Goal: Task Accomplishment & Management: Manage account settings

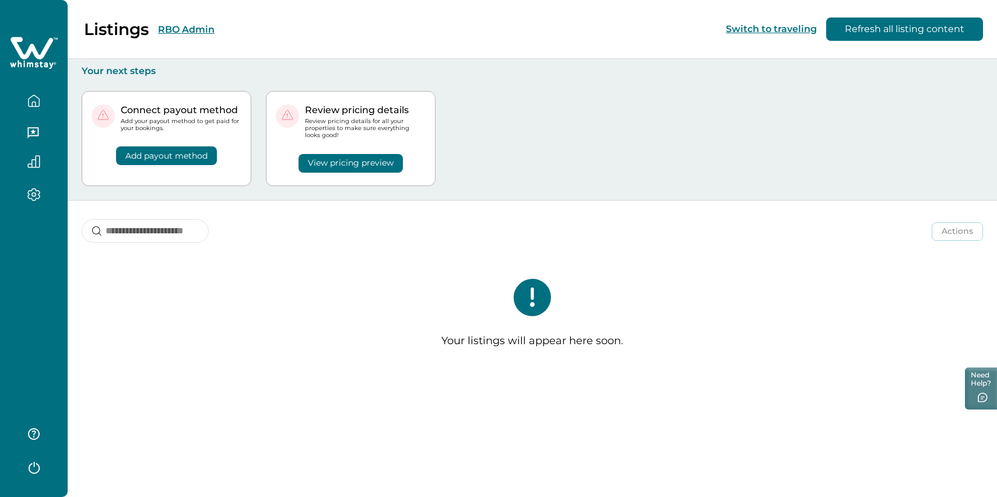
click at [38, 140] on icon "button" at bounding box center [33, 133] width 13 height 13
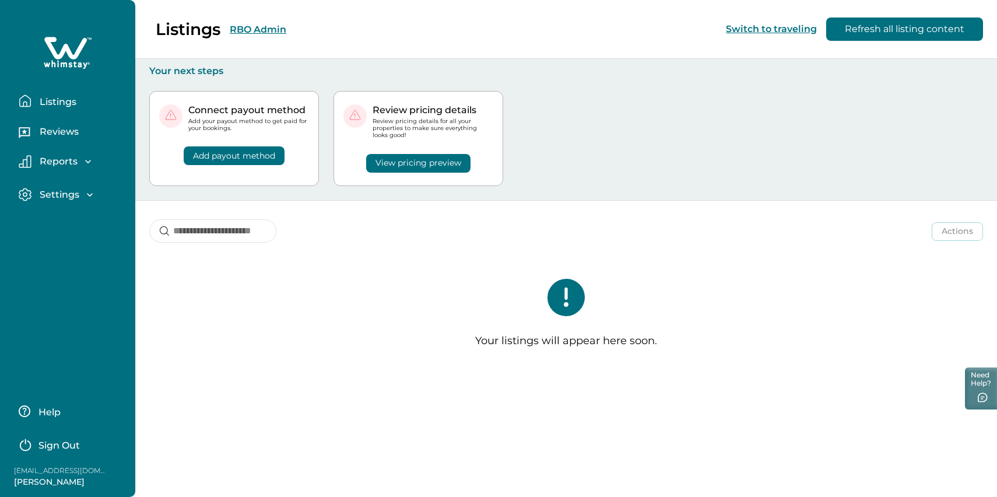
click at [51, 108] on p "Listings" at bounding box center [56, 102] width 40 height 12
click at [54, 138] on p "Reviews" at bounding box center [57, 132] width 43 height 12
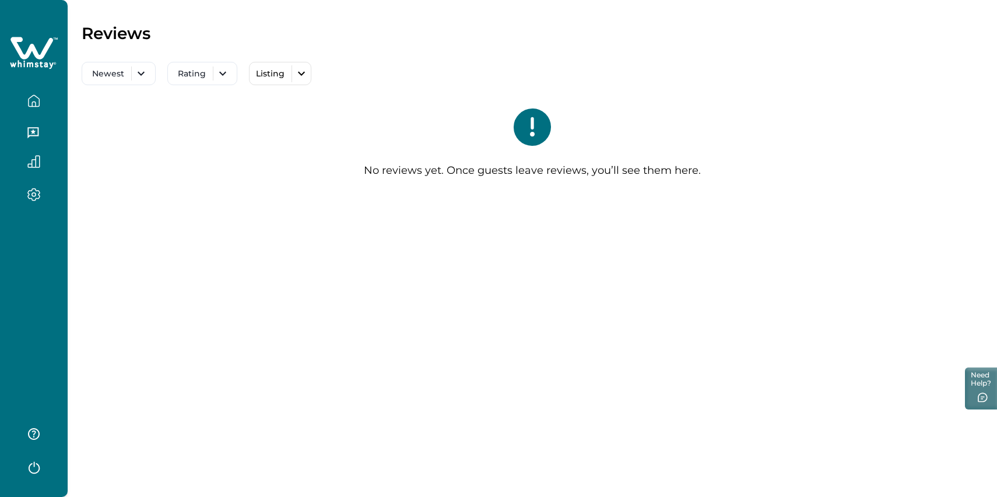
click at [40, 110] on button "button" at bounding box center [33, 100] width 49 height 23
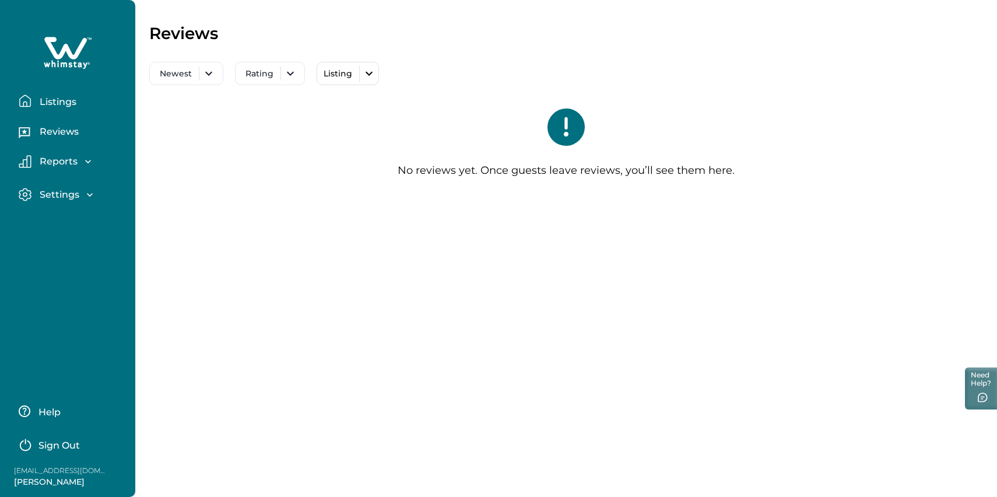
click at [66, 175] on div "Reports Earnings Reservations Payouts" at bounding box center [67, 161] width 117 height 33
click at [68, 167] on p "Reports" at bounding box center [56, 162] width 41 height 12
click at [76, 108] on p "Listings" at bounding box center [56, 102] width 40 height 12
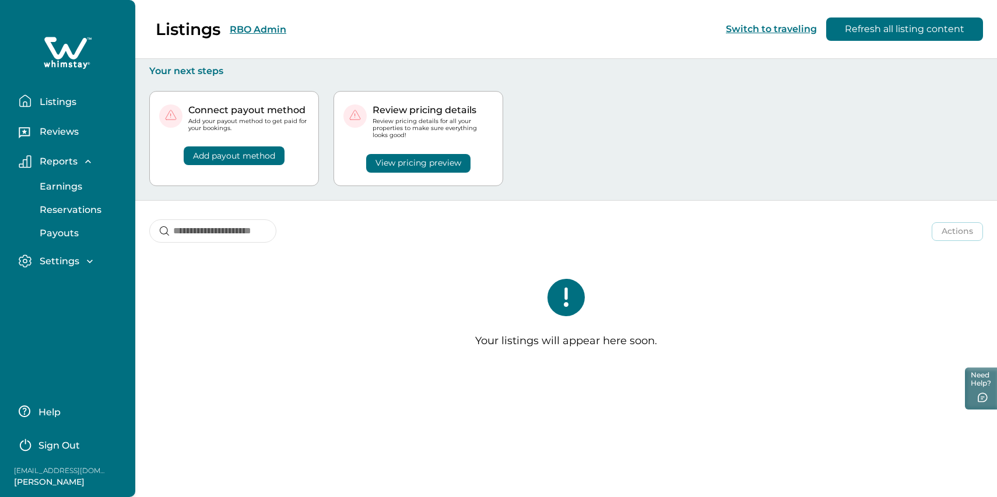
click at [57, 440] on p "Sign Out" at bounding box center [58, 446] width 41 height 12
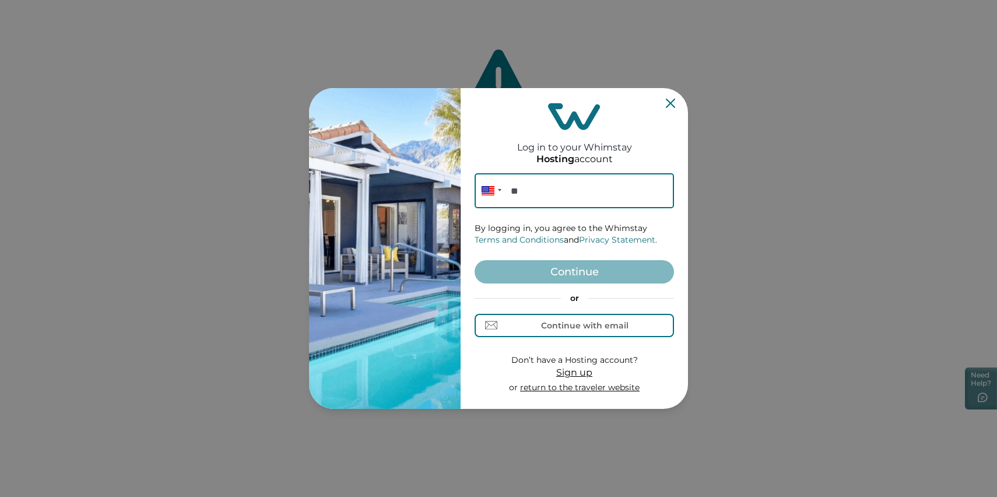
click at [571, 185] on input "**" at bounding box center [574, 190] width 199 height 35
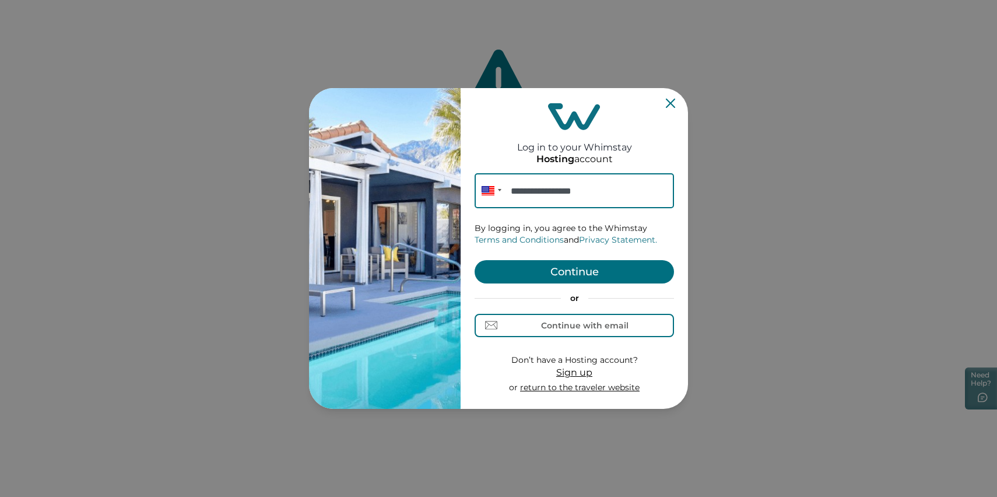
type input "**********"
click at [563, 264] on button "Continue" at bounding box center [574, 271] width 199 height 23
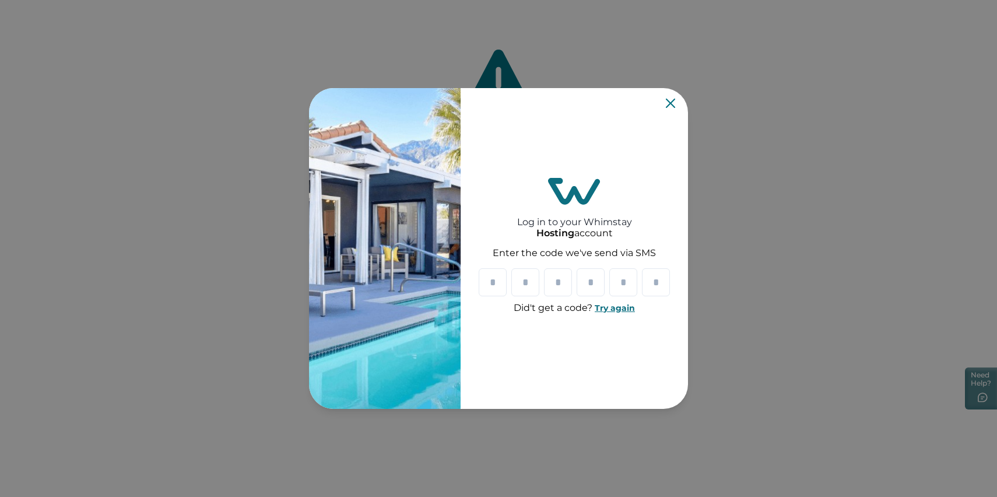
click at [548, 186] on img at bounding box center [574, 191] width 52 height 27
click at [479, 289] on input "Please enter your pin code" at bounding box center [493, 282] width 28 height 28
type input "*"
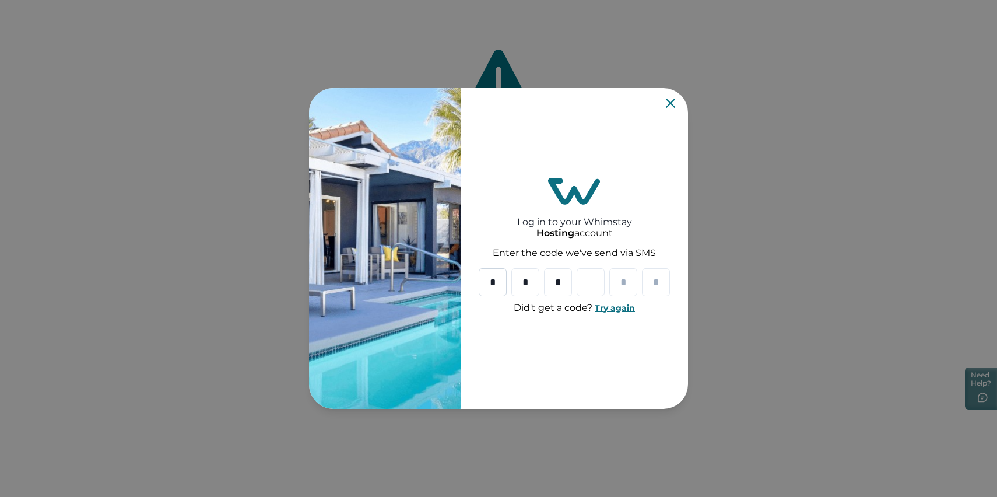
type input "*"
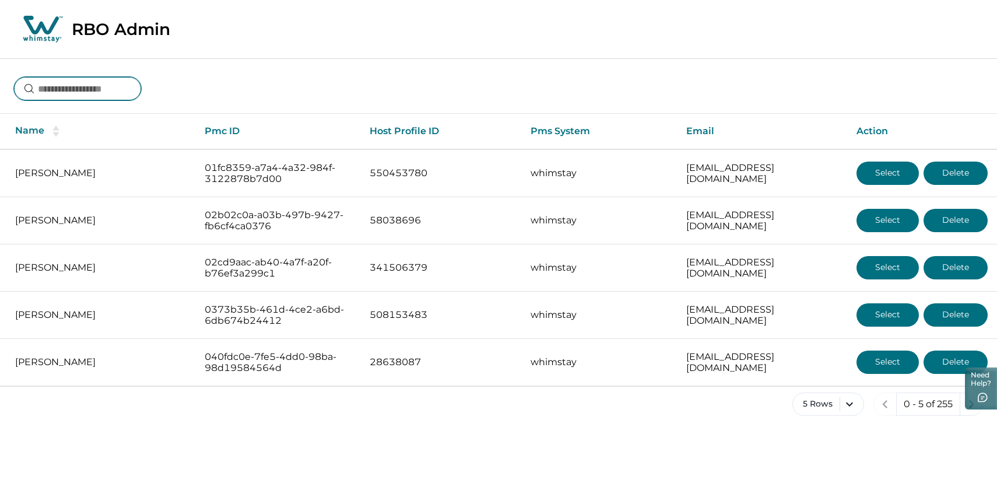
click at [100, 94] on input at bounding box center [77, 88] width 127 height 23
type input "*"
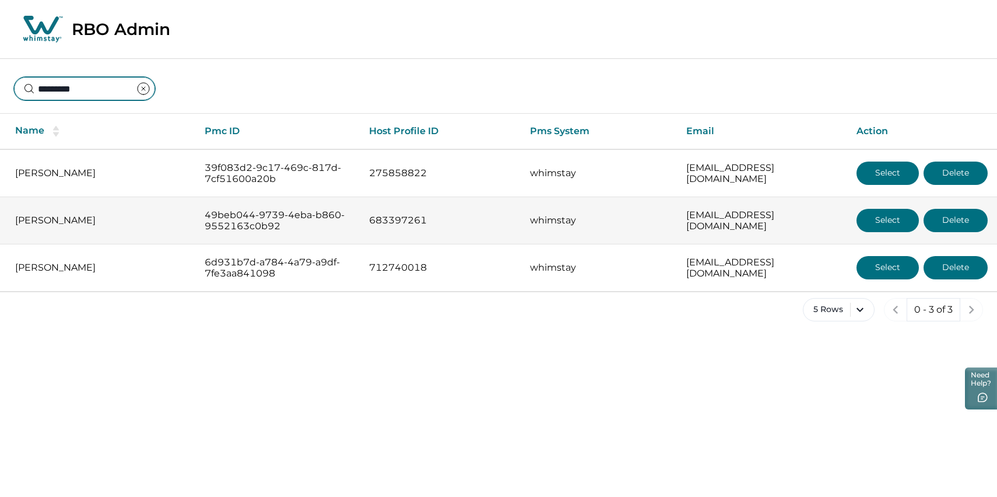
type input "********"
click at [892, 232] on button "Select" at bounding box center [888, 220] width 62 height 23
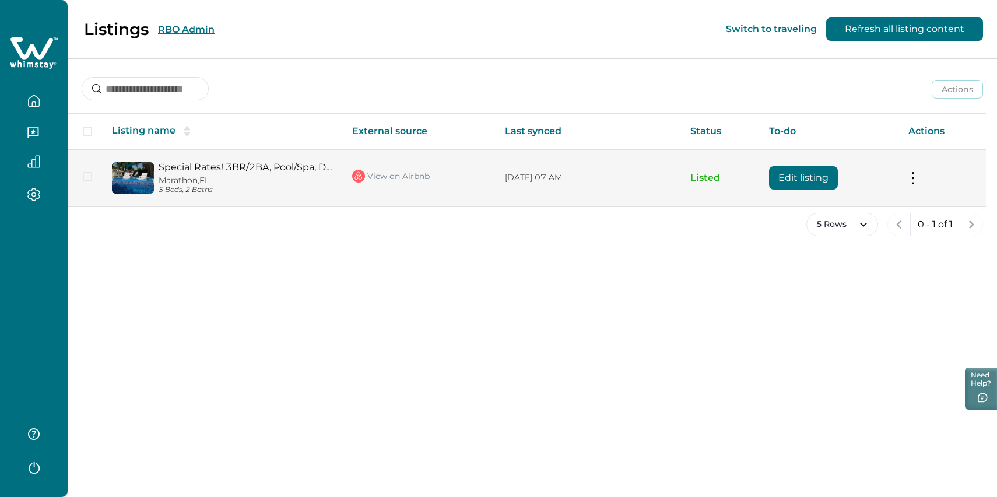
click at [811, 182] on button "Edit listing" at bounding box center [803, 177] width 69 height 23
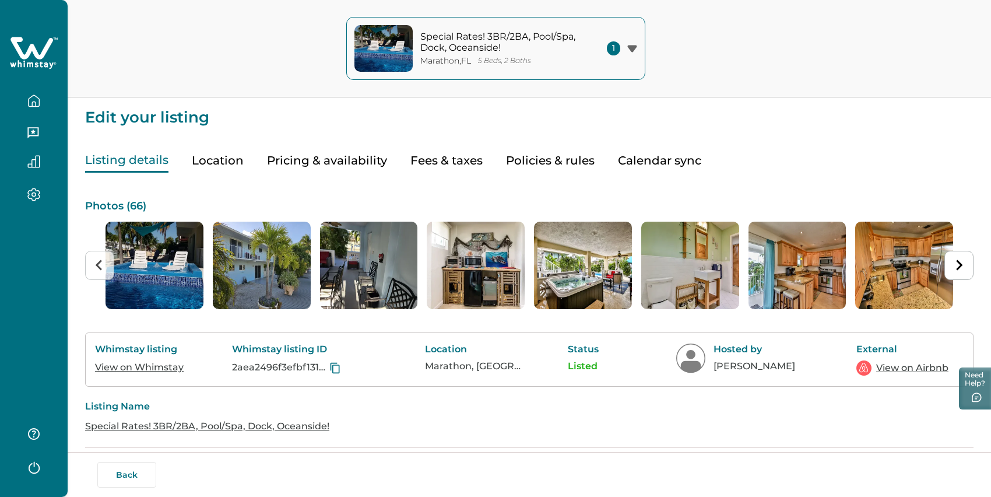
click at [461, 173] on button "Fees & taxes" at bounding box center [447, 161] width 72 height 24
type input "**"
type input "****"
type input "**"
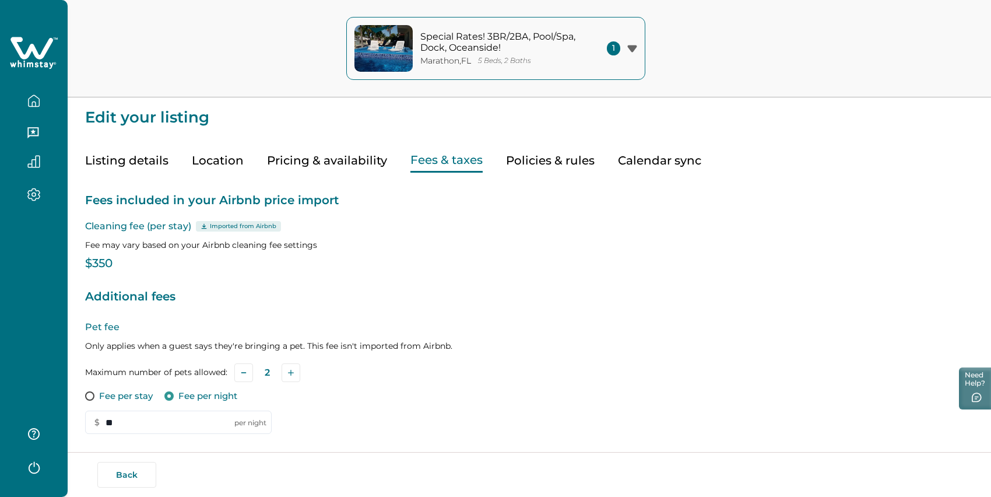
click at [117, 233] on p "Cleaning fee (per stay) Imported from Airbnb" at bounding box center [529, 226] width 889 height 14
click at [570, 169] on button "Policies & rules" at bounding box center [550, 161] width 89 height 24
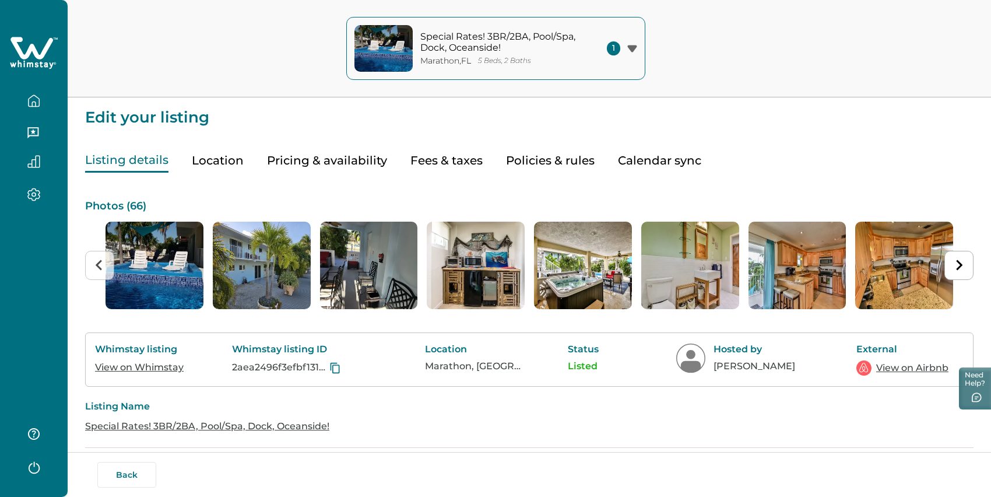
click at [132, 173] on button "Listing details" at bounding box center [126, 161] width 83 height 24
click at [220, 170] on button "Location" at bounding box center [218, 161] width 52 height 24
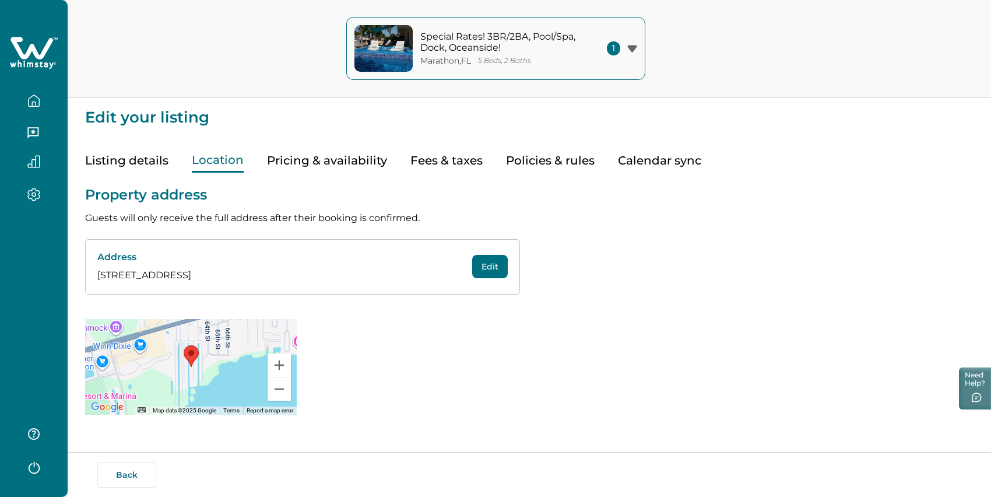
click at [318, 170] on button "Pricing & availability" at bounding box center [327, 161] width 120 height 24
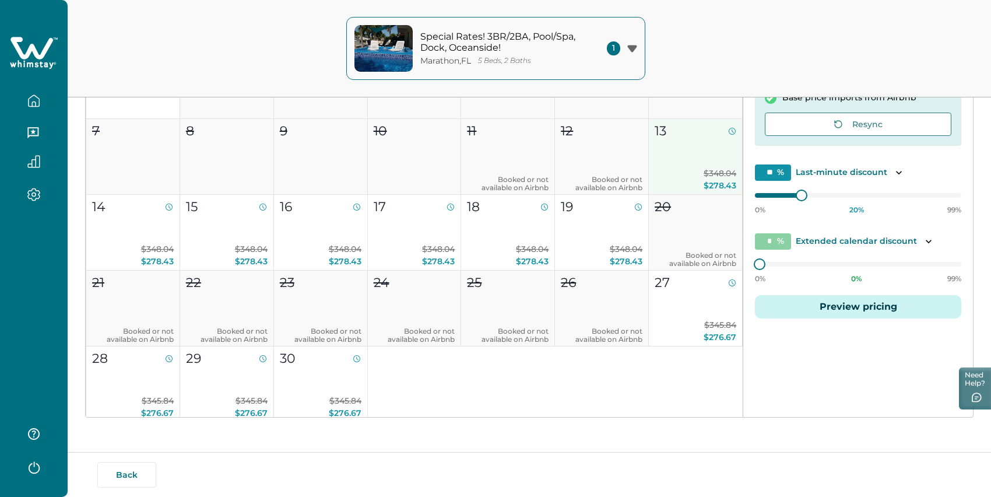
click at [699, 124] on div "13" at bounding box center [695, 130] width 80 height 19
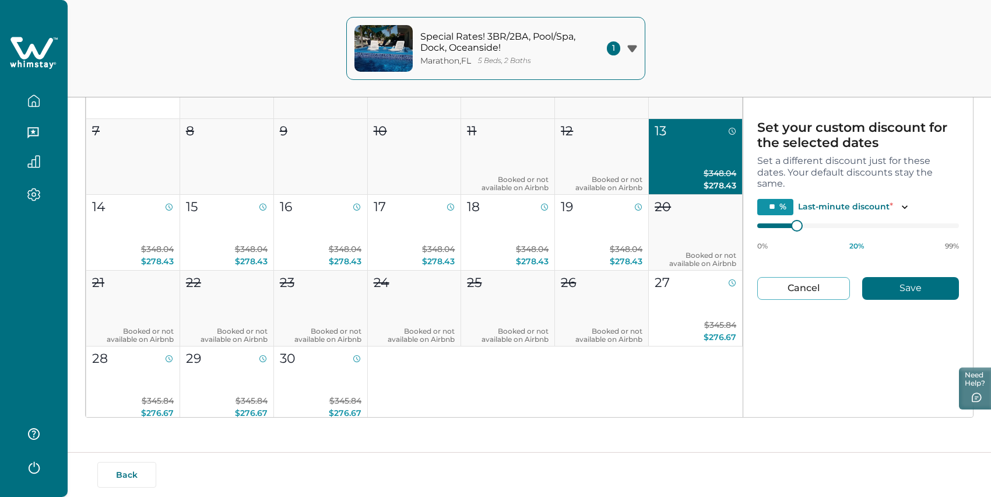
click at [797, 278] on button "Cancel" at bounding box center [803, 288] width 93 height 23
type input "**"
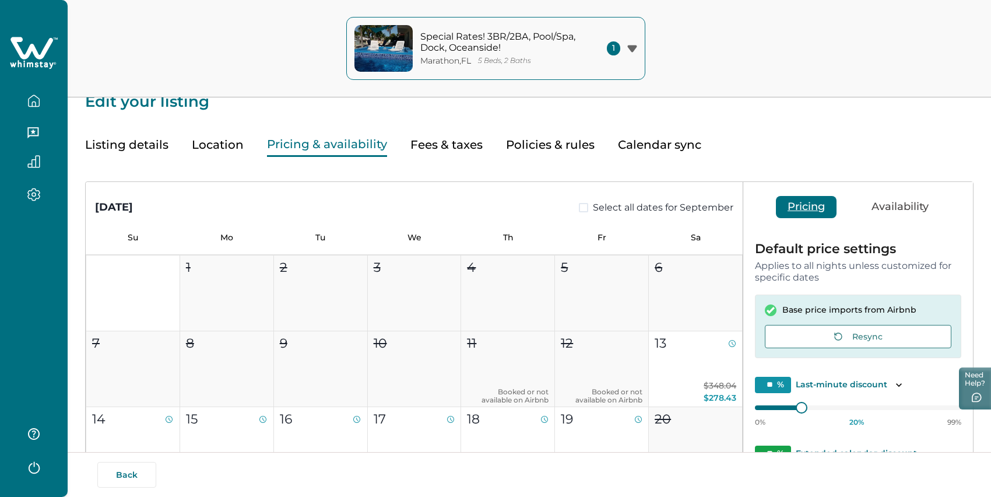
scroll to position [186, 0]
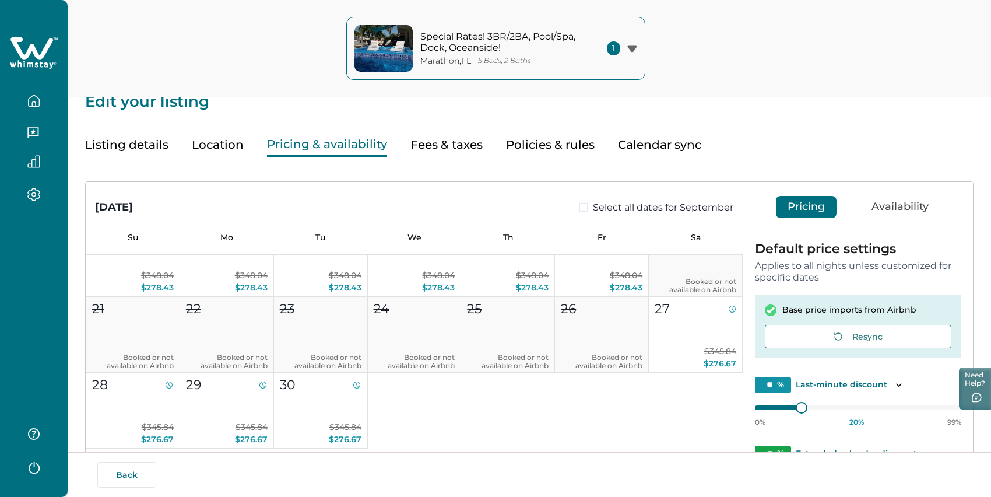
click at [474, 157] on button "Fees & taxes" at bounding box center [447, 145] width 72 height 24
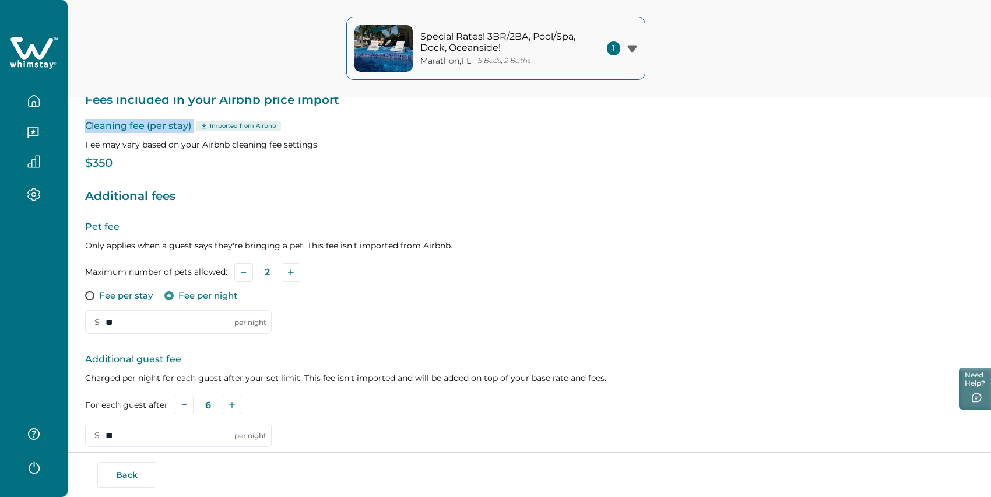
scroll to position [101, 0]
click at [157, 132] on p "Cleaning fee (per stay) Imported from Airbnb" at bounding box center [529, 125] width 889 height 14
click at [159, 168] on p "$350" at bounding box center [529, 162] width 889 height 12
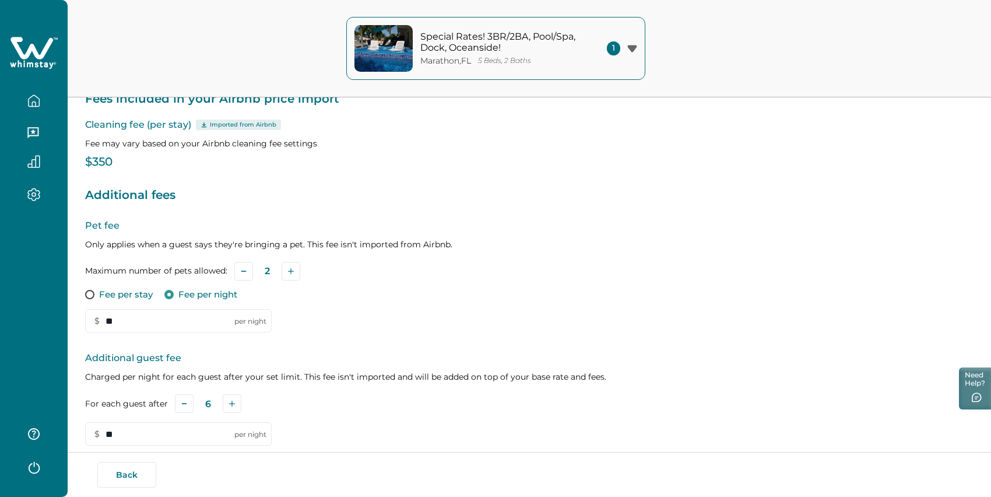
click at [104, 168] on p "$350" at bounding box center [529, 162] width 889 height 12
click at [157, 168] on p "$350" at bounding box center [529, 162] width 889 height 12
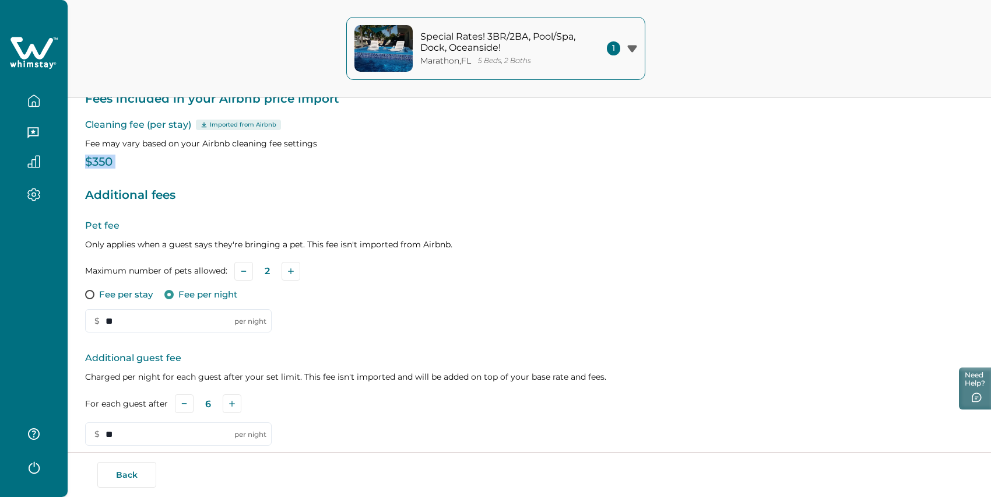
click at [157, 168] on p "$350" at bounding box center [529, 162] width 889 height 12
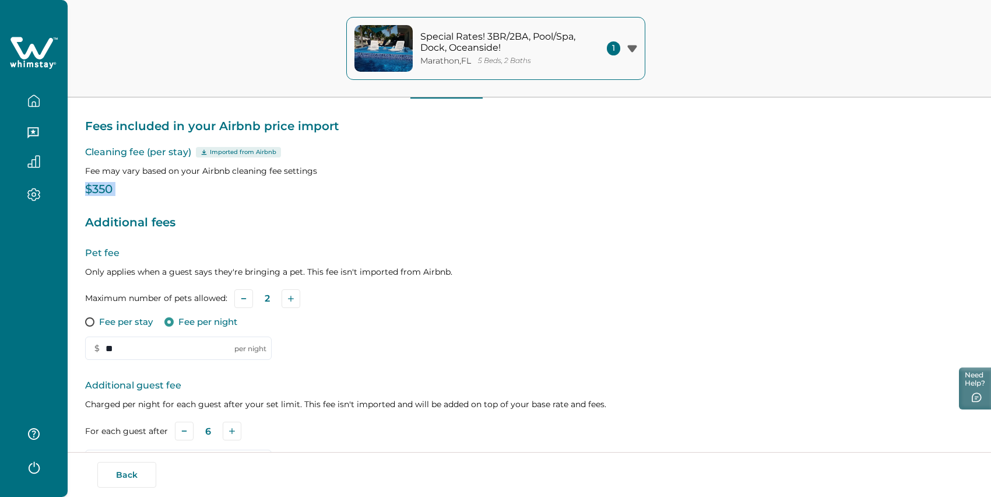
scroll to position [73, 0]
click at [205, 233] on div "Fees included in your Airbnb price import Cleaning fee (per stay) Imported from…" at bounding box center [529, 375] width 889 height 552
click at [131, 99] on button "Listing details" at bounding box center [126, 87] width 83 height 24
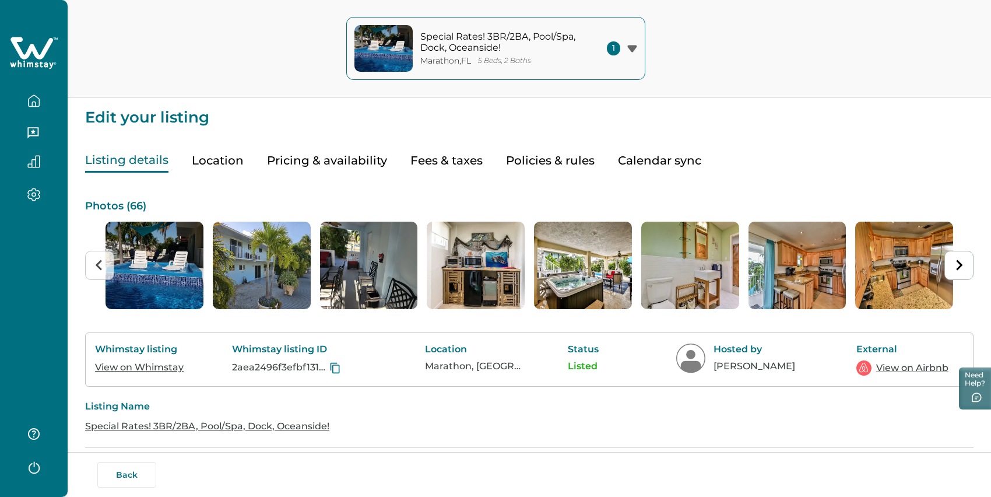
click at [224, 173] on button "Location" at bounding box center [218, 161] width 52 height 24
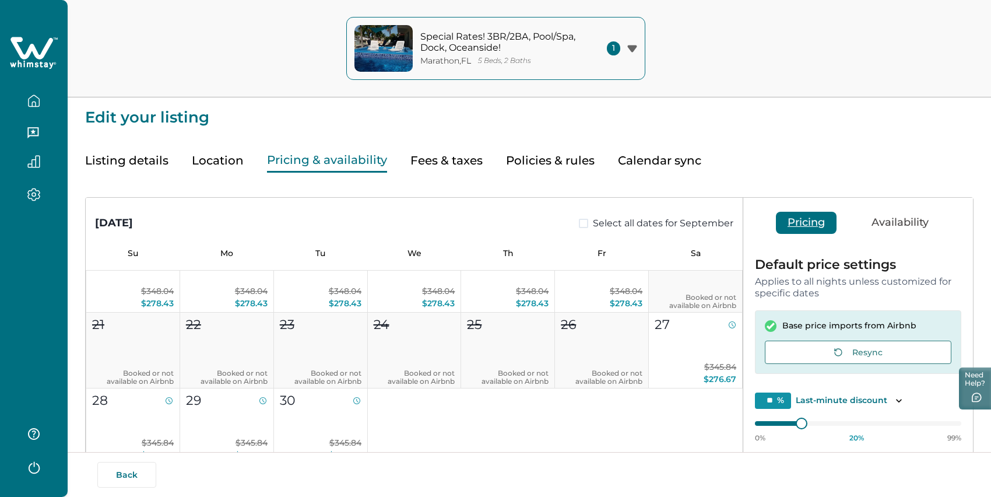
click at [339, 167] on button "Pricing & availability" at bounding box center [327, 161] width 120 height 24
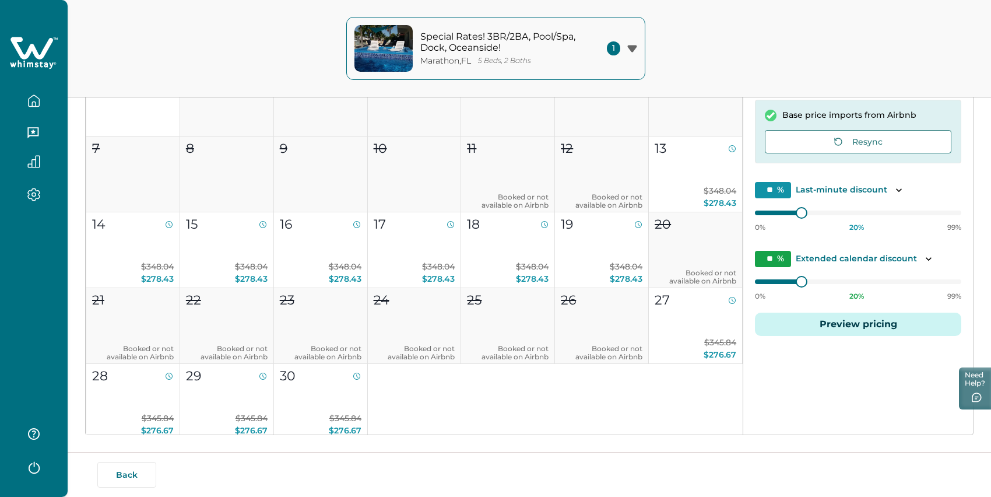
scroll to position [211, 0]
click at [818, 153] on button "Resync" at bounding box center [858, 140] width 187 height 23
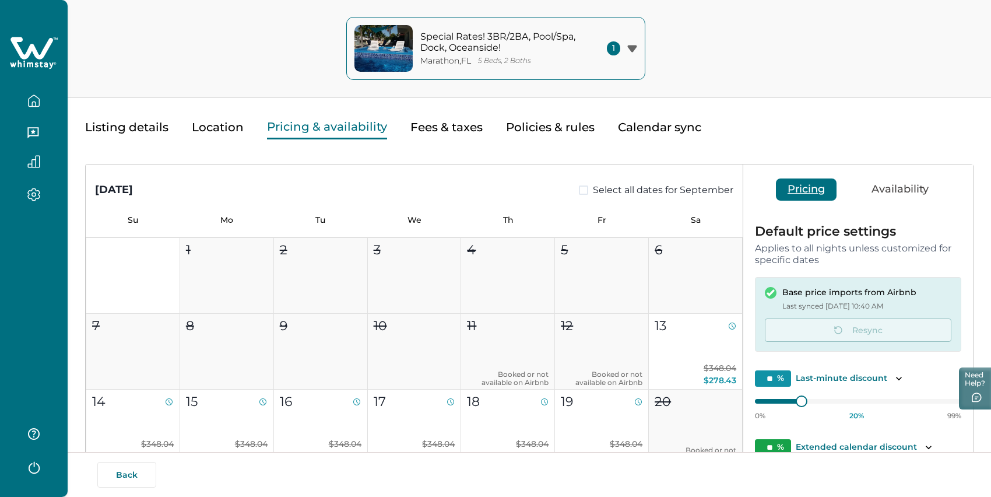
scroll to position [30, 0]
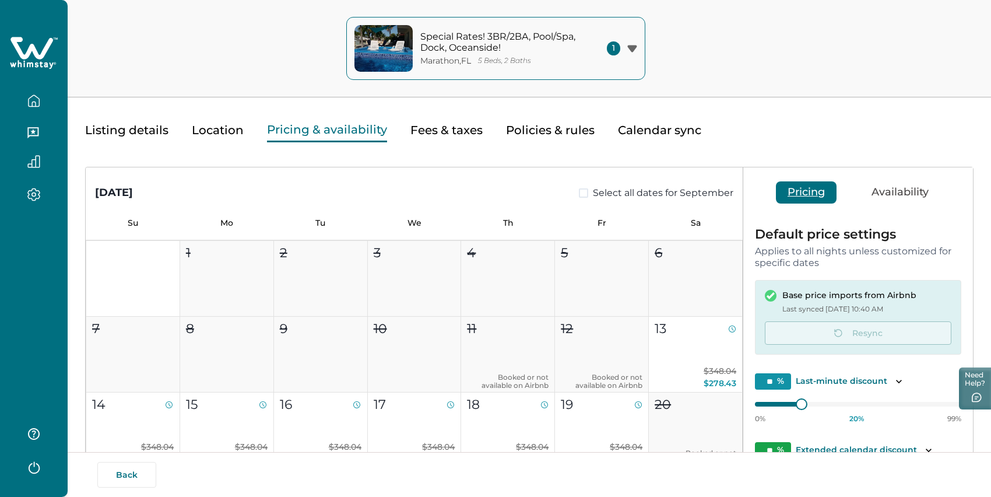
click at [454, 142] on button "Fees & taxes" at bounding box center [447, 130] width 72 height 24
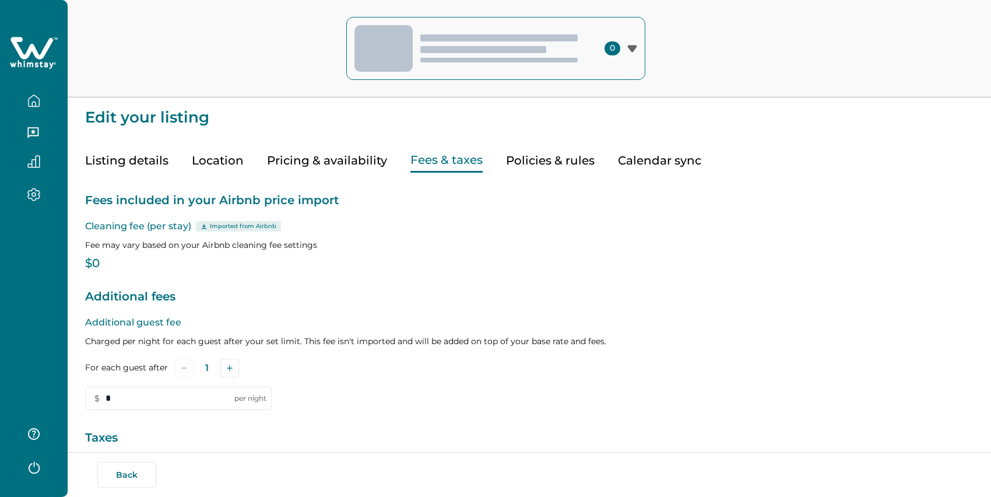
type input "**"
type input "****"
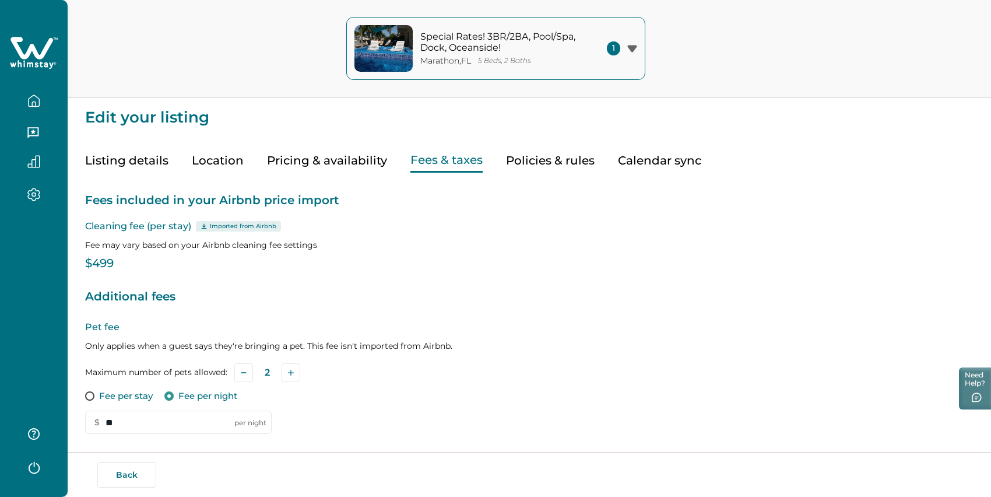
click at [301, 170] on button "Pricing & availability" at bounding box center [327, 161] width 120 height 24
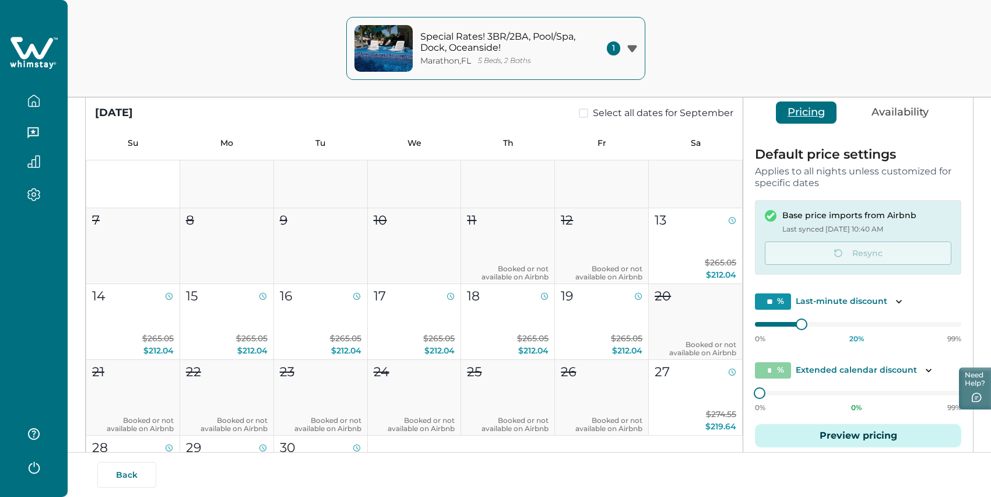
scroll to position [121, 0]
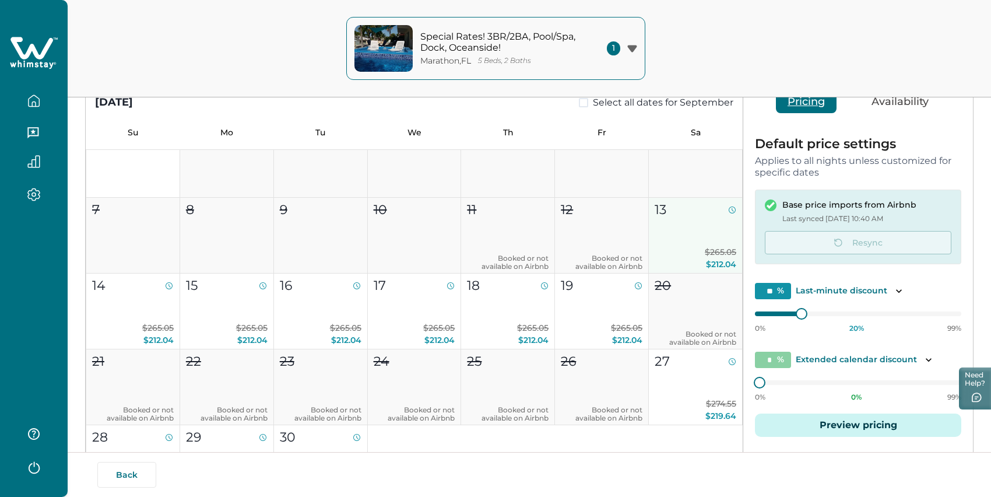
click at [678, 243] on button "13 $265.05 $212.04" at bounding box center [696, 236] width 94 height 76
type input "**"
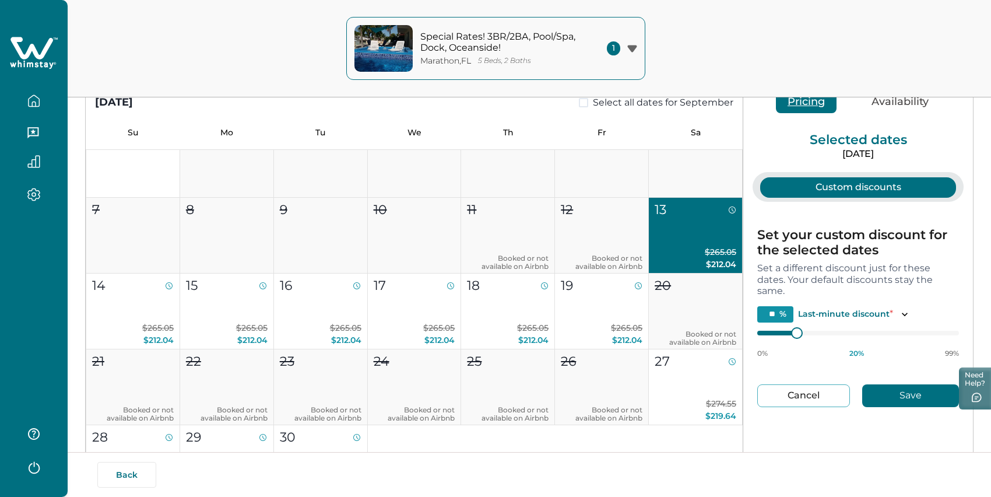
scroll to position [5, 0]
click at [890, 113] on button "Availability" at bounding box center [900, 102] width 80 height 22
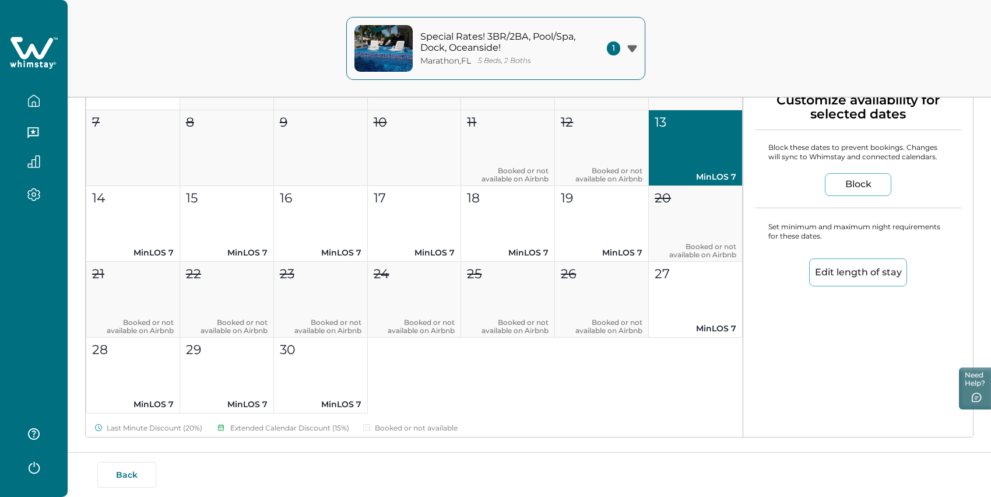
scroll to position [0, 0]
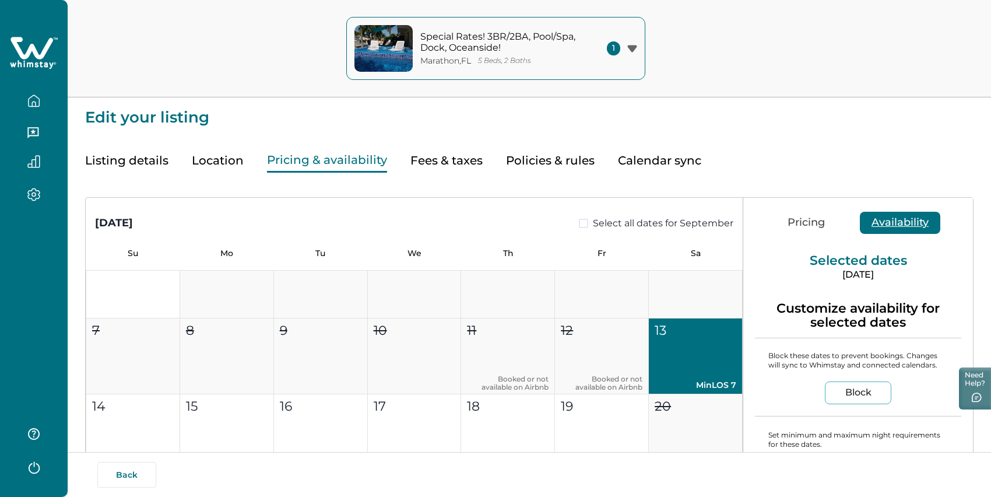
click at [17, 212] on div at bounding box center [33, 194] width 49 height 33
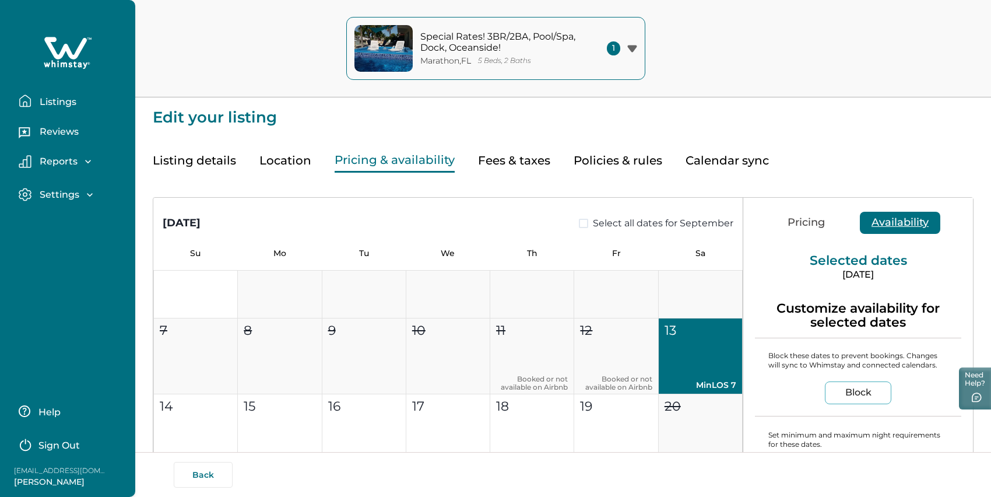
click at [27, 201] on icon "button" at bounding box center [25, 194] width 13 height 13
click at [68, 249] on p "Payout method" at bounding box center [75, 243] width 79 height 12
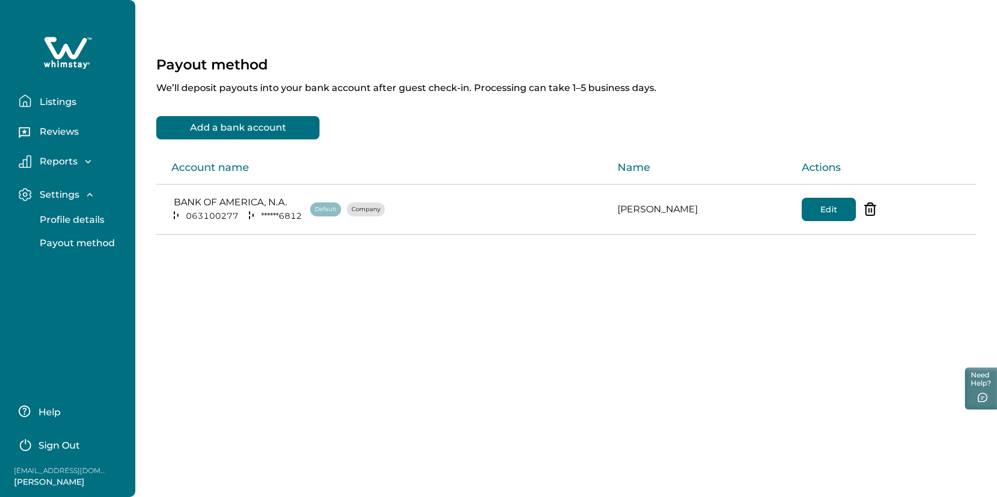
click at [369, 215] on p "Company" at bounding box center [366, 210] width 29 height 12
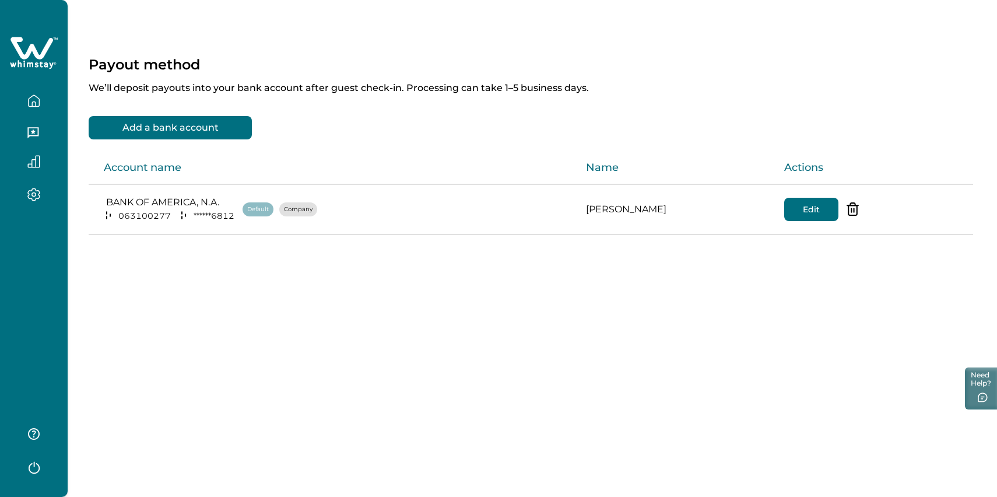
click at [369, 219] on div "BANK OF AMERICA, N.A. [US_BANK_ROUTING_MICR] ****** 6812 Default Company" at bounding box center [336, 210] width 464 height 26
click at [581, 219] on td "[PERSON_NAME]" at bounding box center [676, 209] width 198 height 50
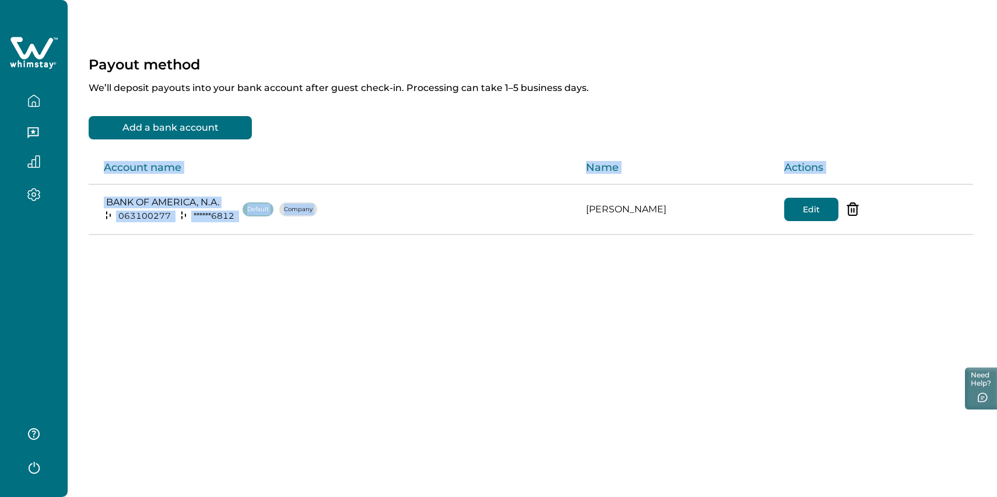
click at [581, 219] on td "[PERSON_NAME]" at bounding box center [676, 209] width 198 height 50
click at [611, 217] on td "[PERSON_NAME]" at bounding box center [676, 209] width 198 height 50
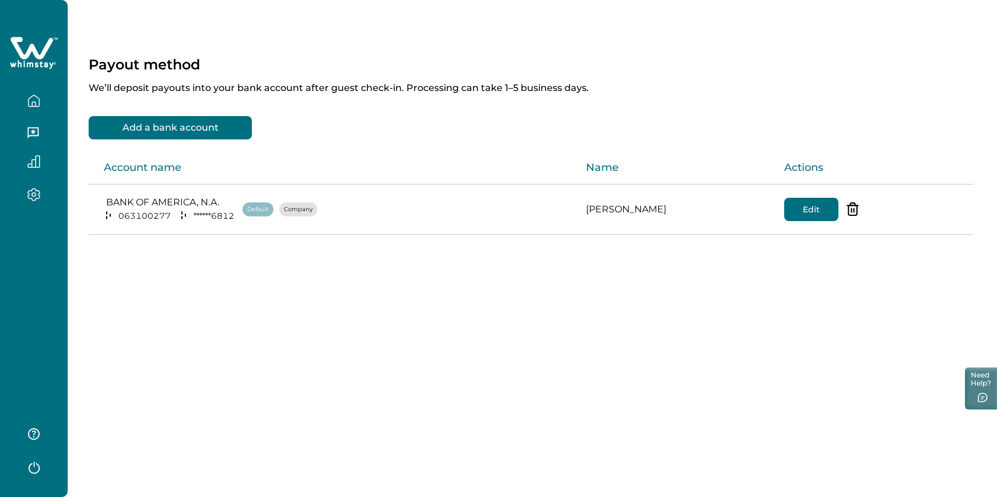
click at [611, 217] on td "[PERSON_NAME]" at bounding box center [676, 209] width 198 height 50
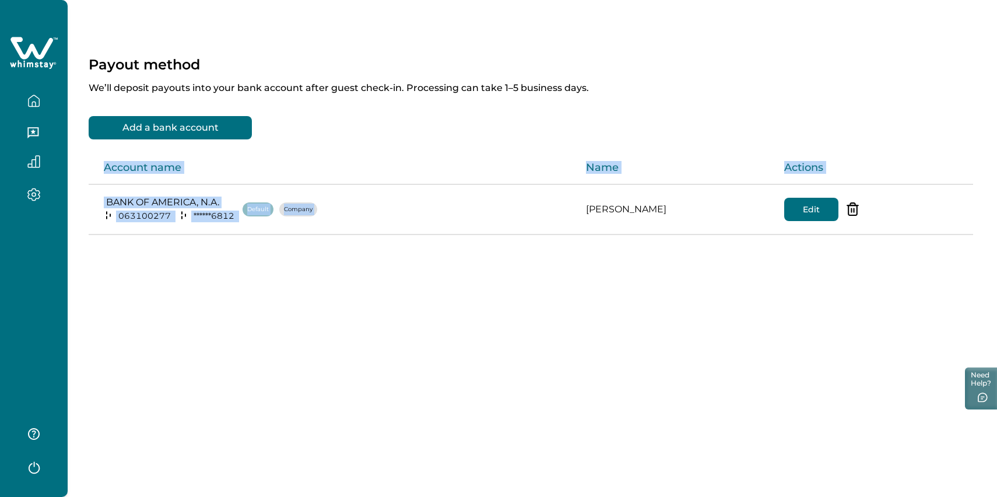
click at [611, 217] on td "[PERSON_NAME]" at bounding box center [676, 209] width 198 height 50
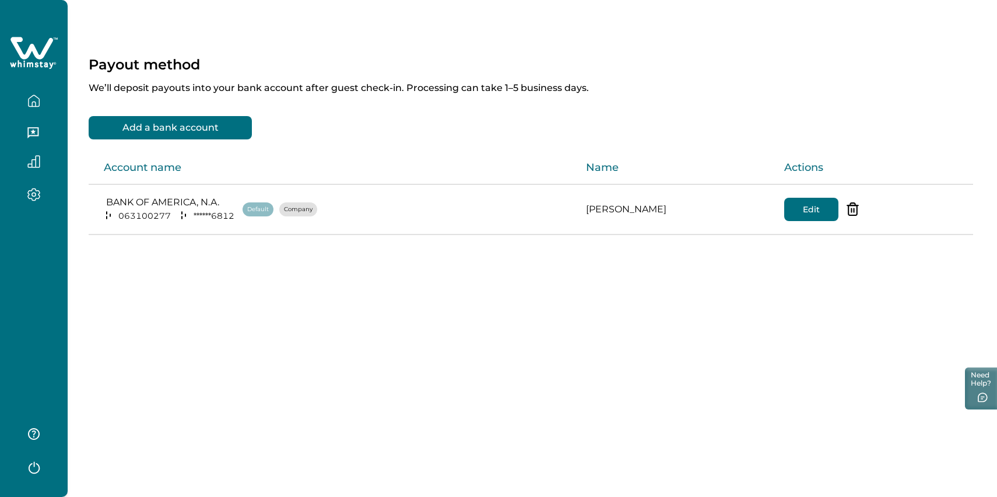
click at [727, 124] on div "Add a bank account Account name Name Actions BANK OF AMERICA, N.A. [US_BANK_ROU…" at bounding box center [532, 175] width 887 height 119
click at [37, 140] on icon "button" at bounding box center [33, 133] width 13 height 13
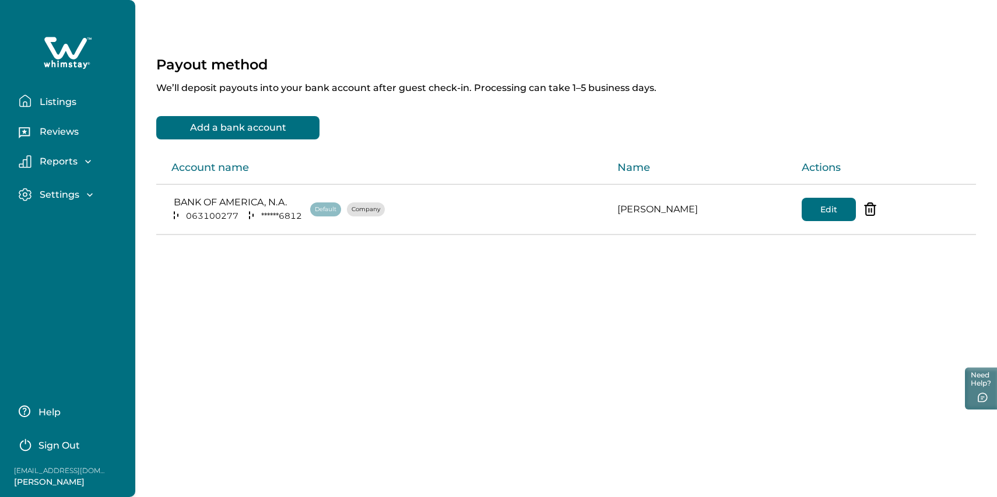
click at [63, 107] on p "Listings" at bounding box center [56, 102] width 40 height 12
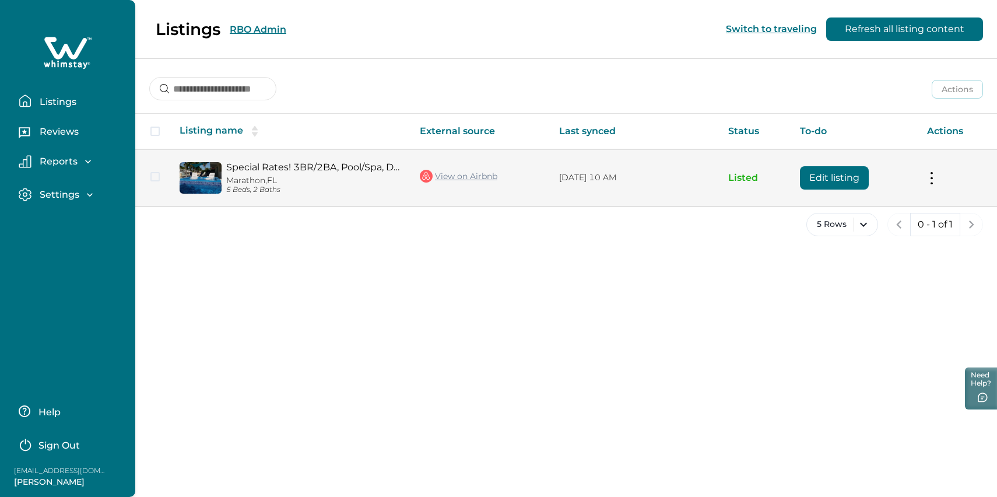
click at [312, 173] on link "Special Rates! 3BR/2BA, Pool/Spa, Dock, Oceanside!" at bounding box center [313, 167] width 175 height 11
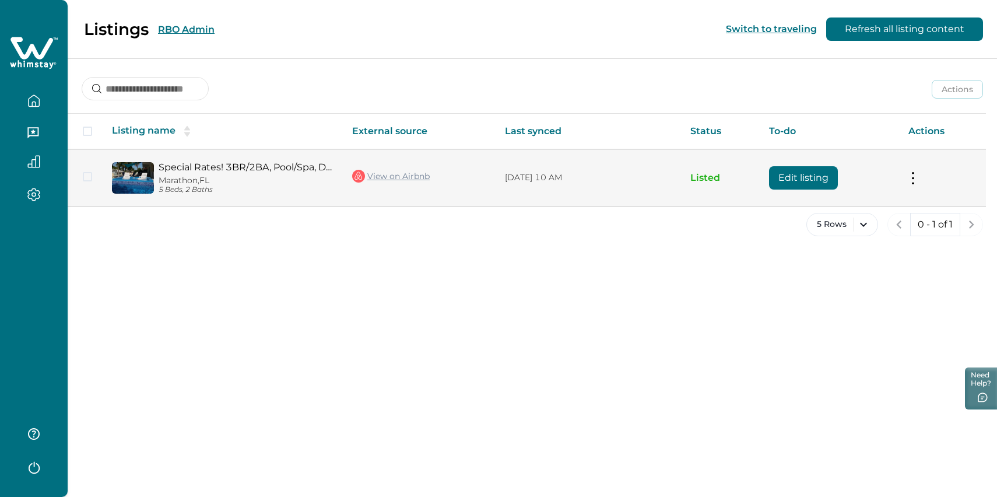
click at [808, 190] on button "Edit listing" at bounding box center [803, 177] width 69 height 23
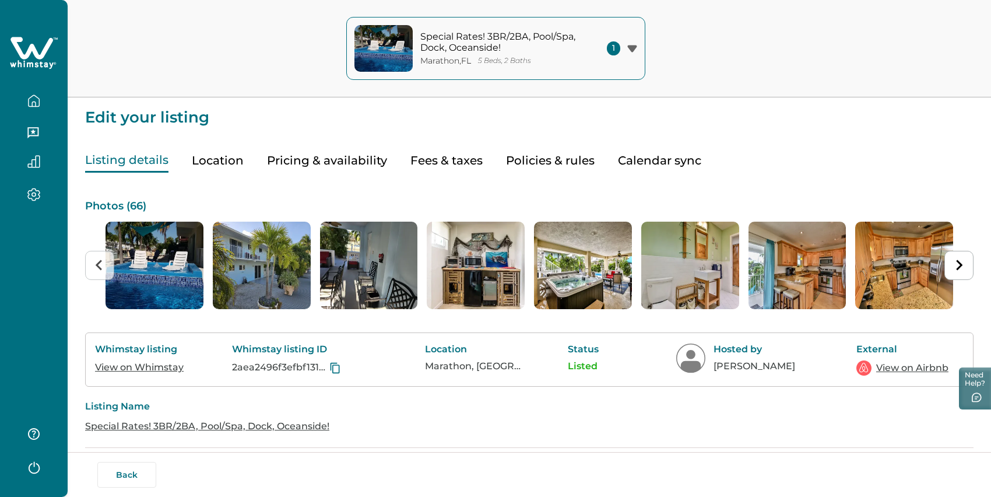
click at [324, 167] on button "Pricing & availability" at bounding box center [327, 161] width 120 height 24
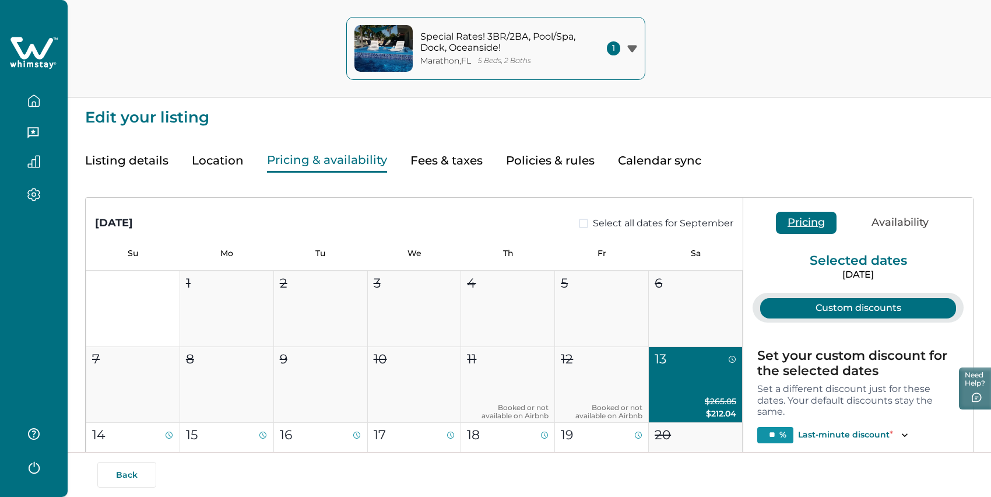
click at [109, 173] on button "Listing details" at bounding box center [126, 161] width 83 height 24
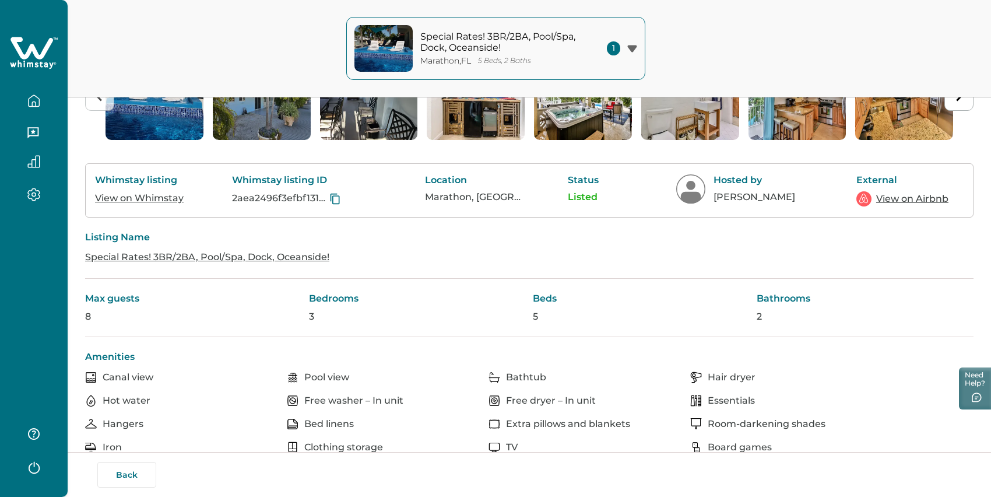
scroll to position [154, 0]
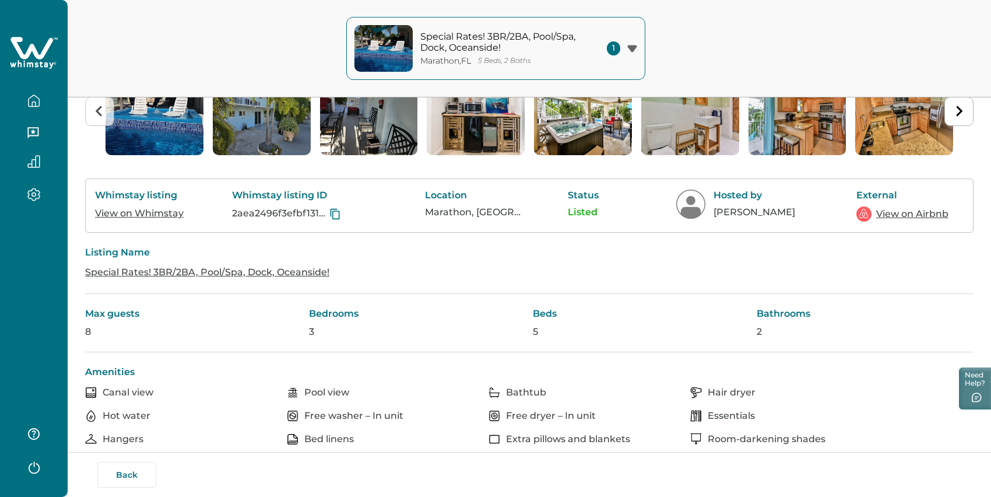
click at [154, 219] on link "View on Whimstay" at bounding box center [139, 213] width 89 height 11
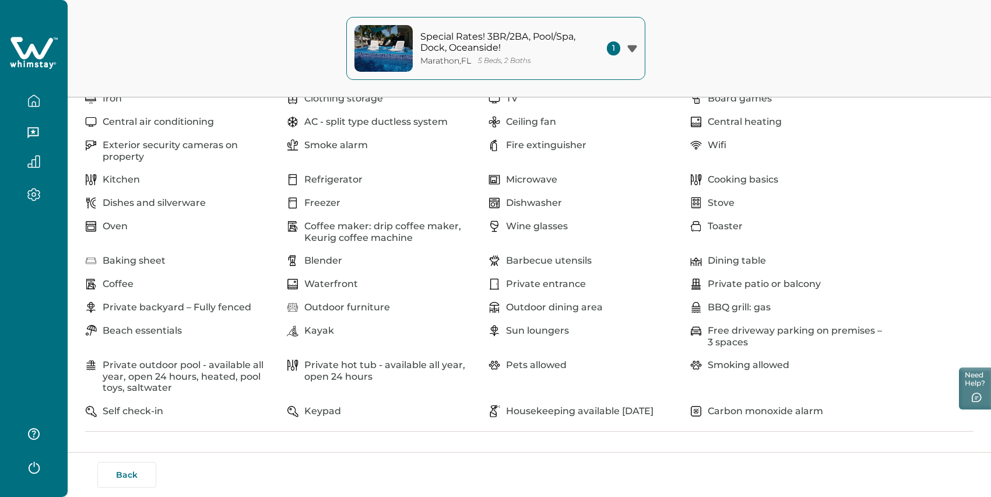
scroll to position [0, 0]
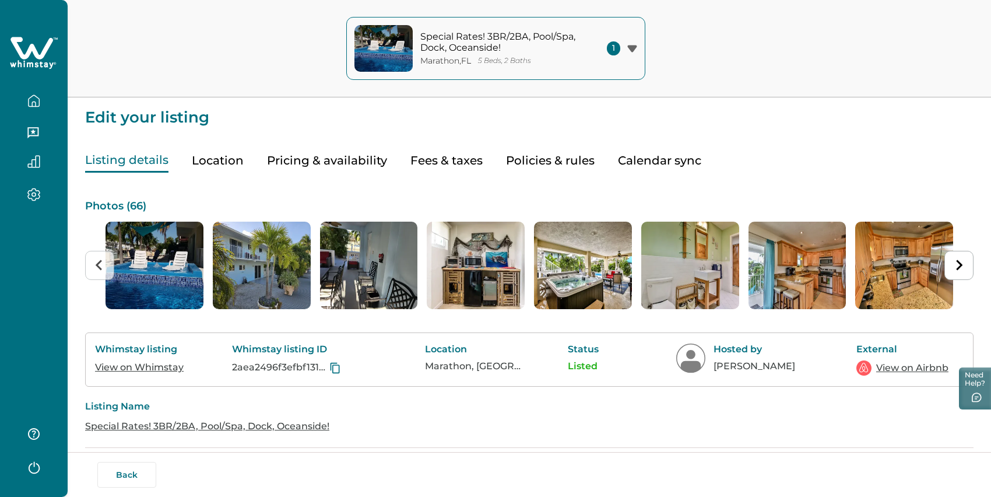
click at [328, 173] on button "Pricing & availability" at bounding box center [327, 161] width 120 height 24
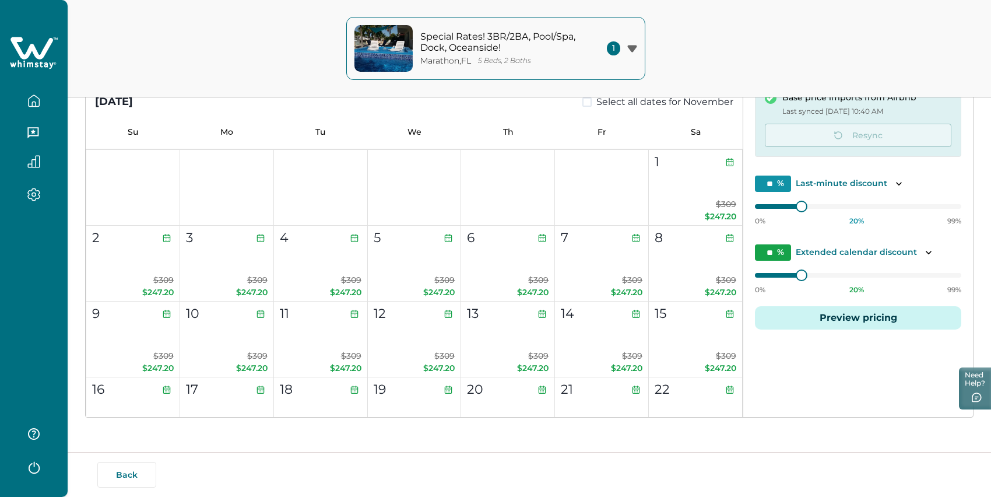
scroll to position [816, 0]
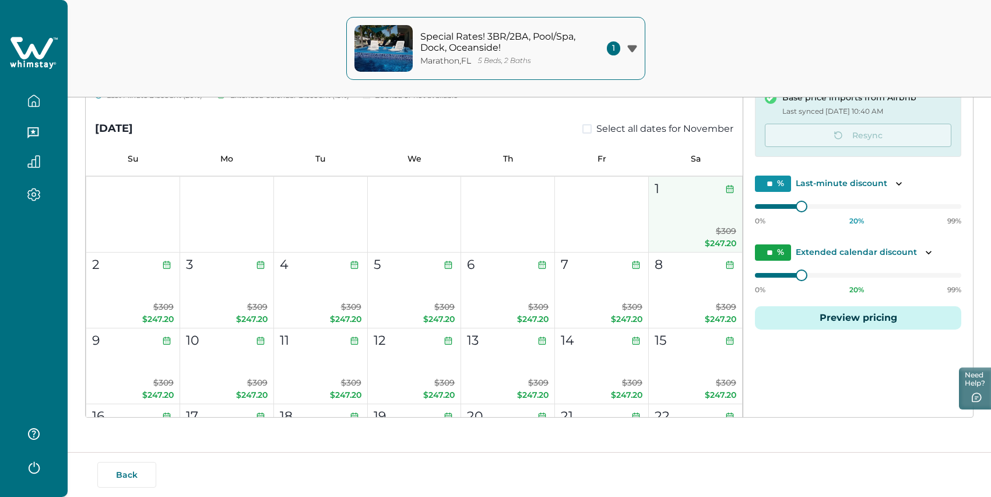
click at [680, 204] on button "1 $309 $247.20" at bounding box center [696, 215] width 94 height 76
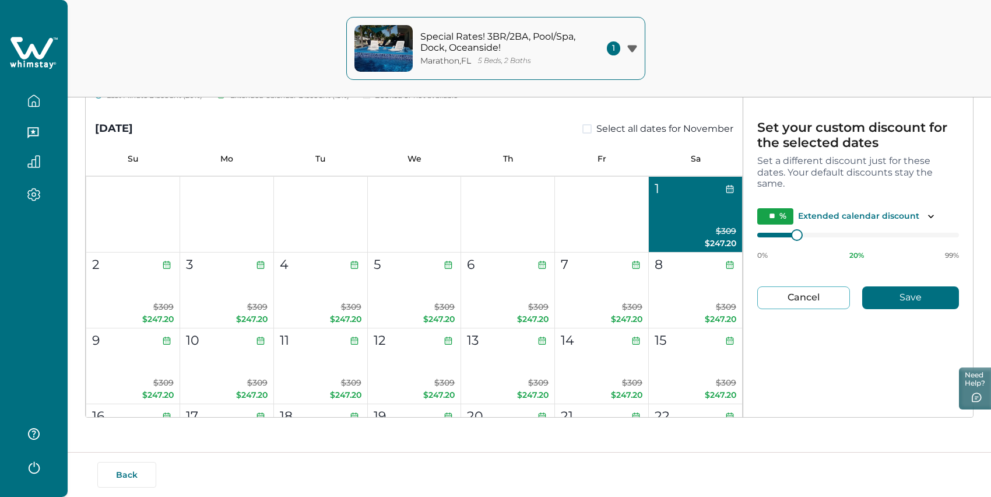
scroll to position [0, 0]
click at [806, 297] on button "Cancel" at bounding box center [803, 297] width 93 height 23
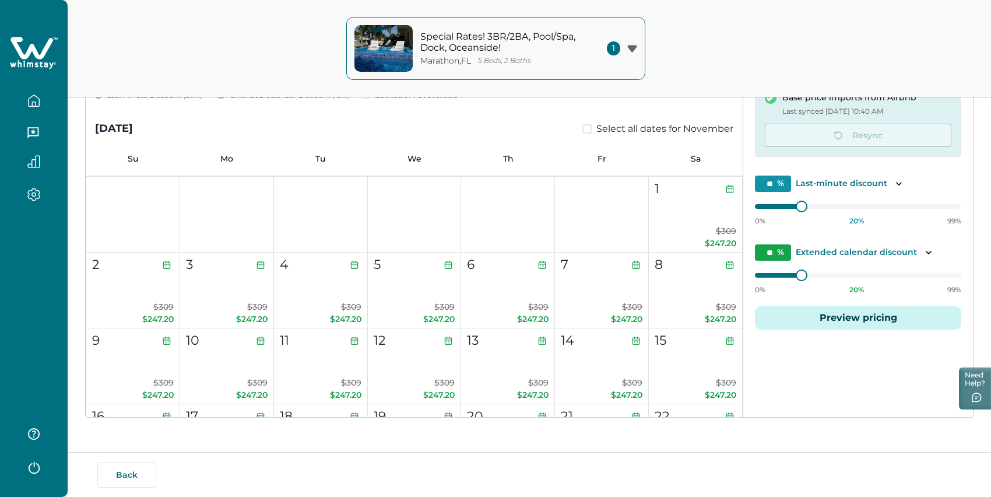
scroll to position [5, 0]
click at [672, 204] on button "1 $309 $247.20" at bounding box center [696, 215] width 94 height 76
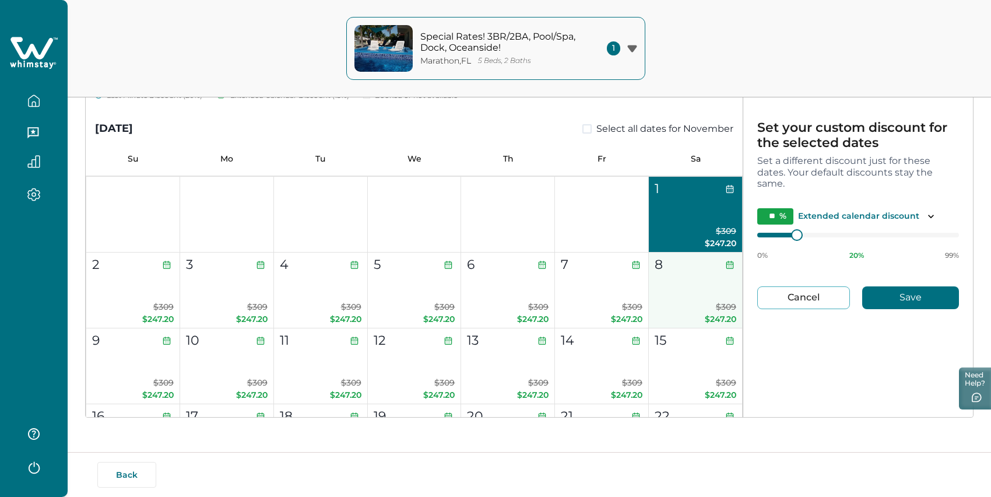
click at [662, 293] on button "8 $309 $247.20" at bounding box center [696, 290] width 94 height 76
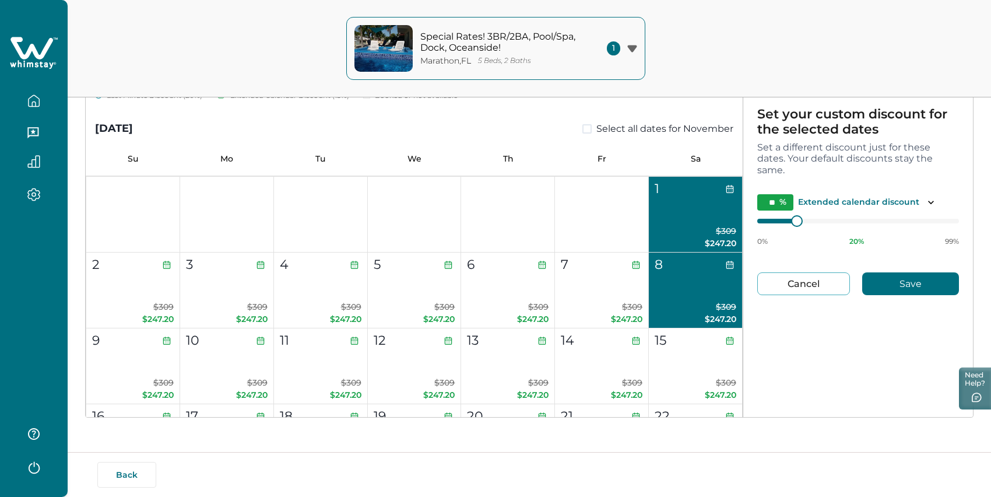
click at [671, 207] on button "1 $309 $247.20" at bounding box center [696, 215] width 94 height 76
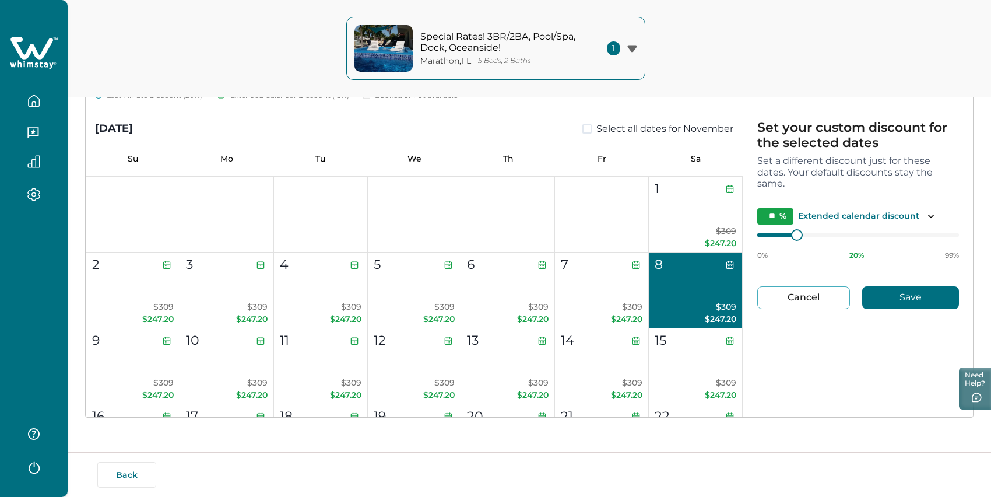
click at [807, 287] on button "Cancel" at bounding box center [803, 297] width 93 height 23
type input "**"
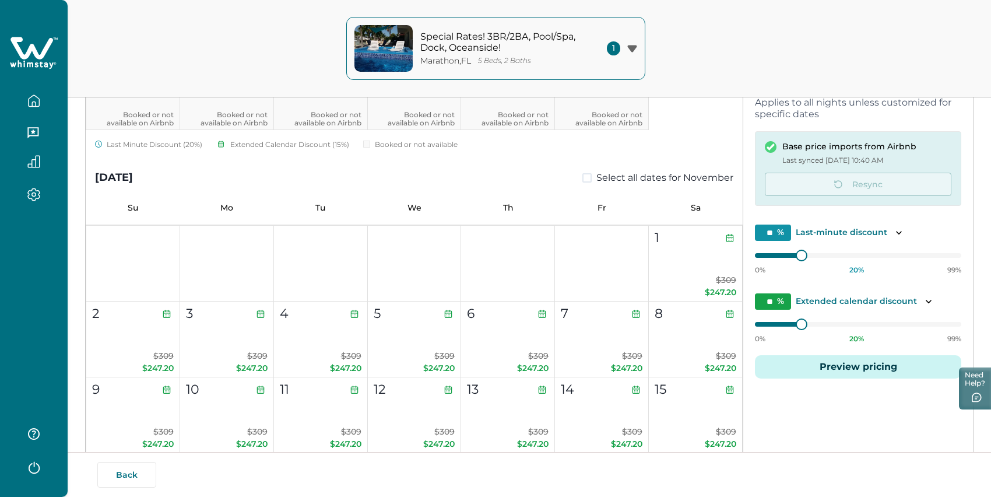
scroll to position [177, 0]
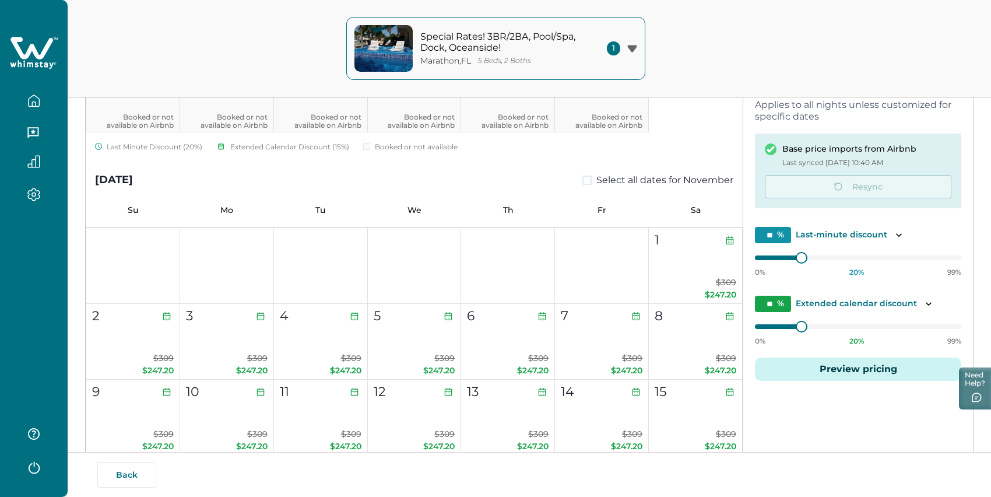
click at [583, 185] on span at bounding box center [587, 180] width 9 height 9
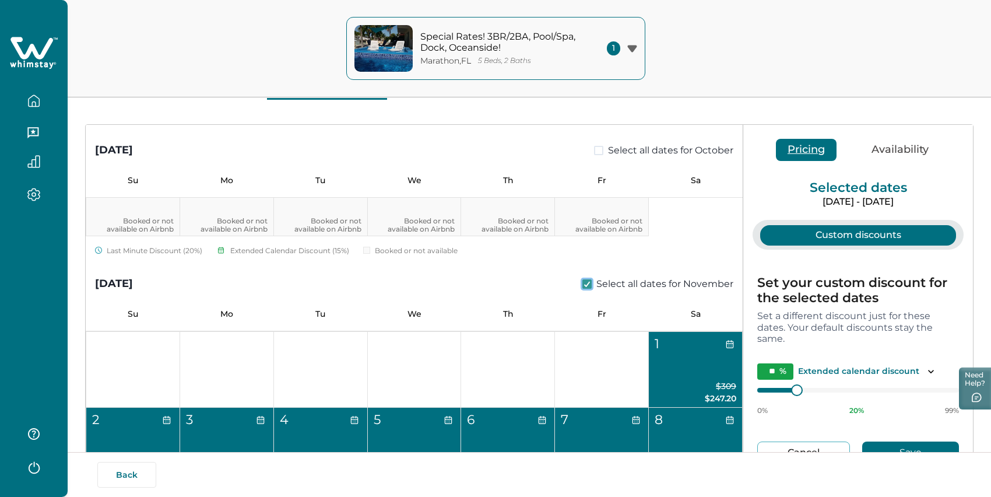
scroll to position [62, 0]
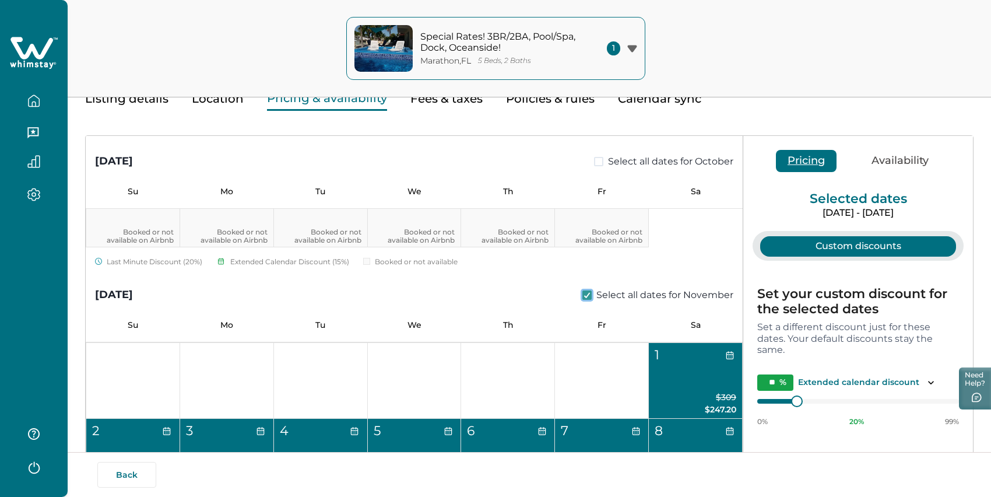
click at [900, 172] on button "Availability" at bounding box center [900, 161] width 80 height 22
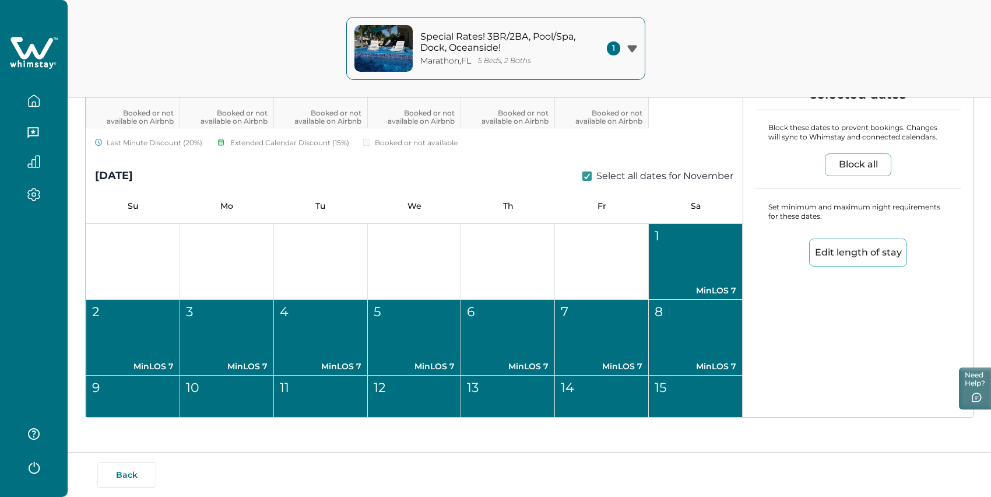
scroll to position [760, 0]
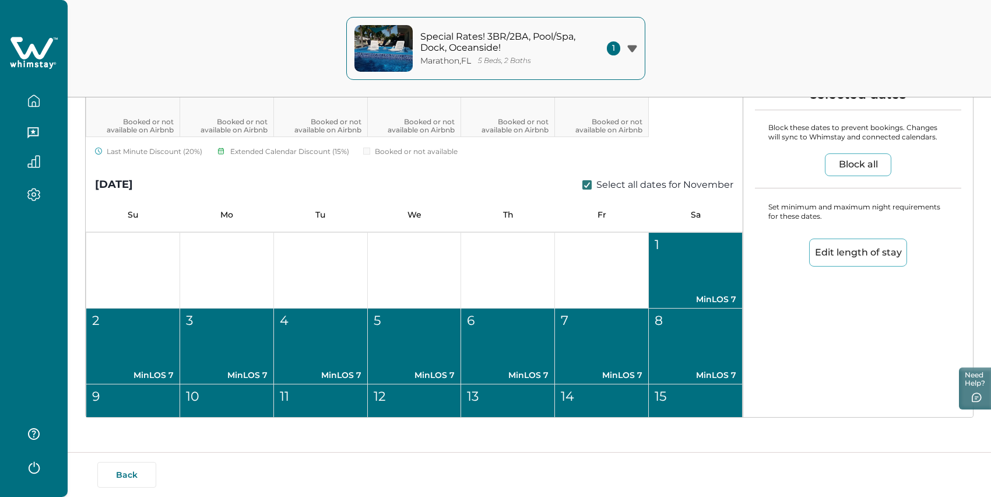
click at [584, 187] on icon at bounding box center [587, 185] width 7 height 6
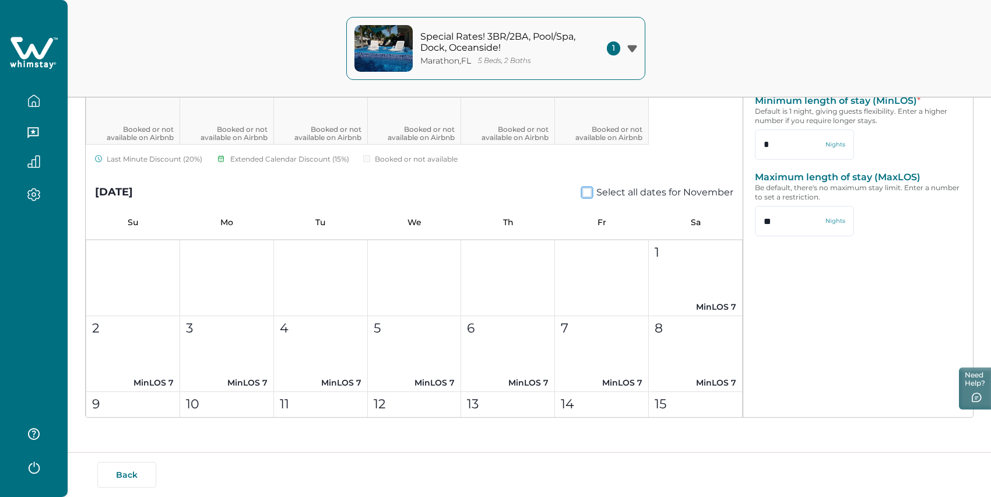
scroll to position [751, 0]
click at [36, 167] on icon "button" at bounding box center [34, 162] width 12 height 12
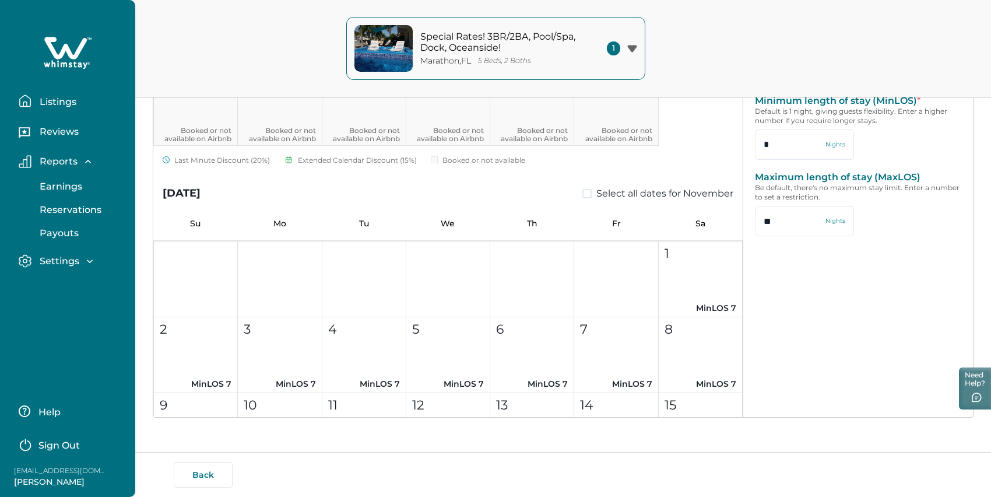
click at [50, 138] on p "Reviews" at bounding box center [57, 132] width 43 height 12
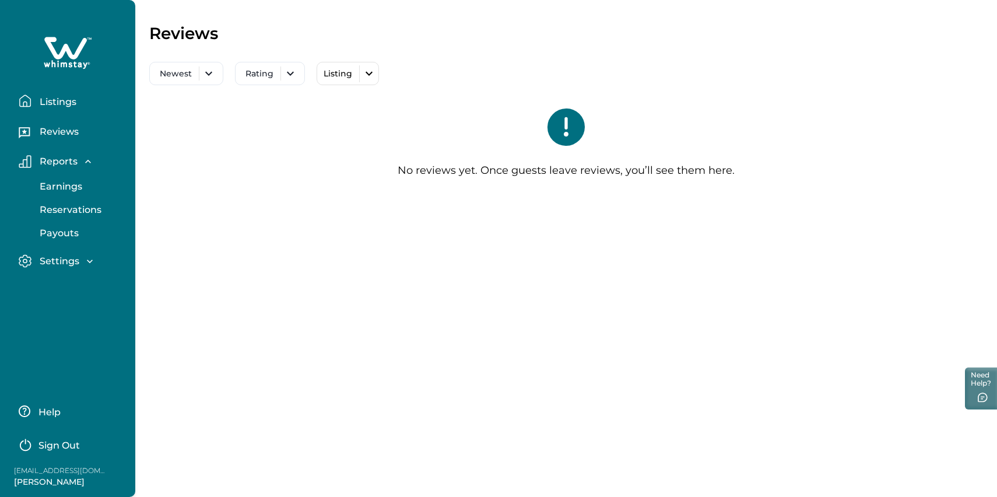
click at [76, 108] on p "Listings" at bounding box center [56, 102] width 40 height 12
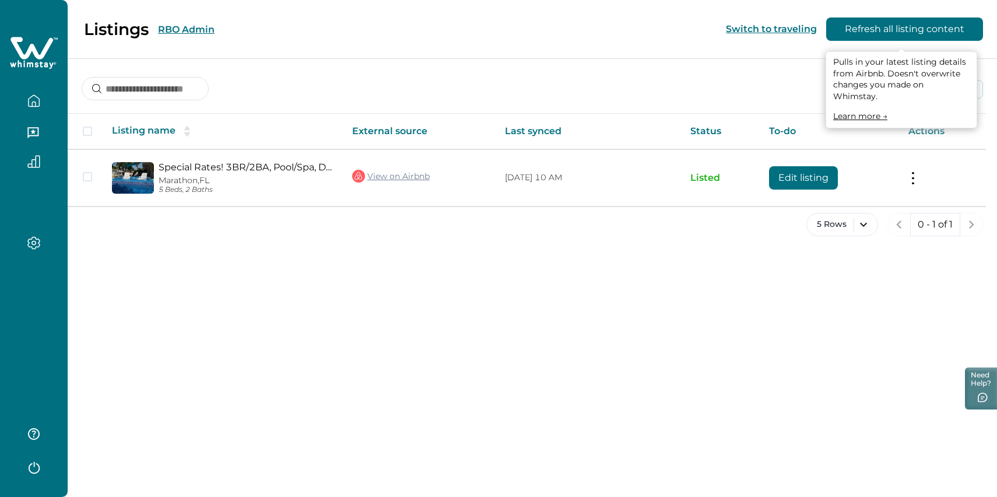
click at [872, 41] on button "Refresh all listing content" at bounding box center [904, 28] width 157 height 23
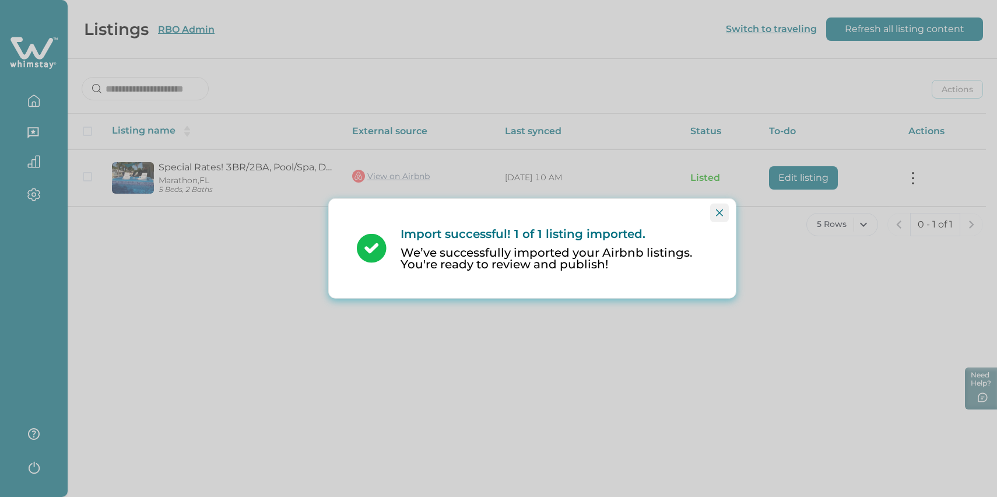
click at [713, 207] on button "Close" at bounding box center [719, 213] width 19 height 19
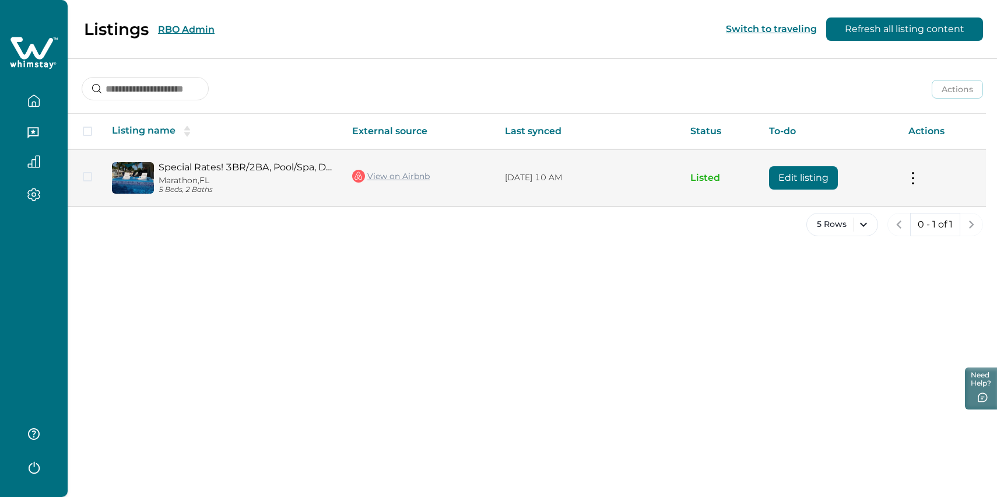
click at [791, 185] on button "Edit listing" at bounding box center [803, 177] width 69 height 23
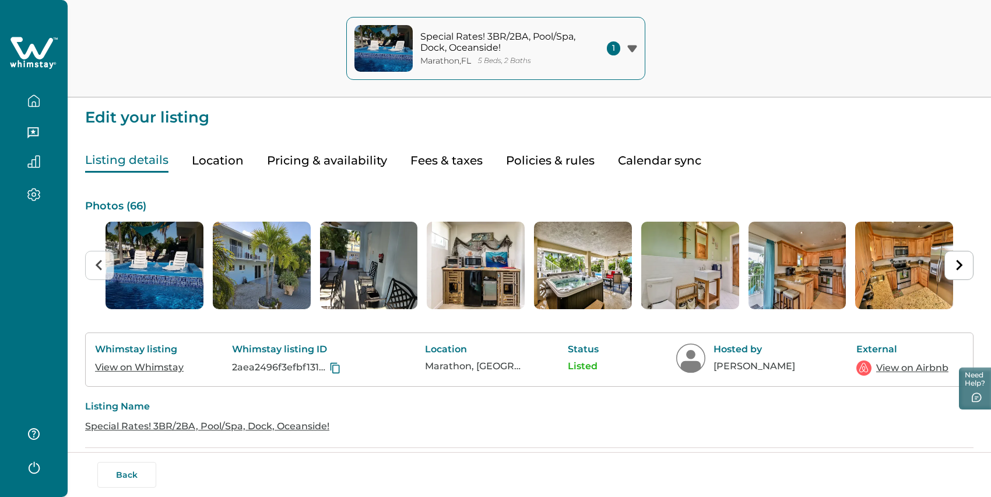
click at [332, 163] on button "Pricing & availability" at bounding box center [327, 161] width 120 height 24
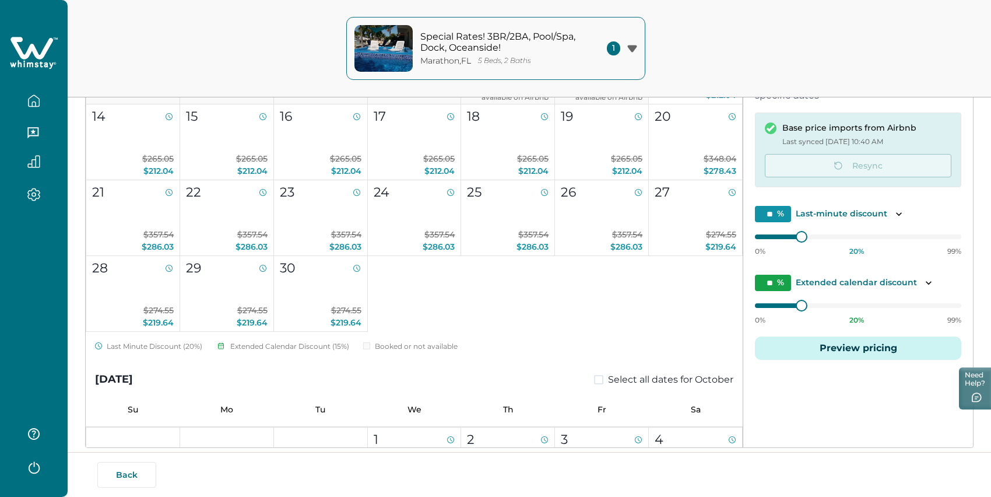
scroll to position [258, 0]
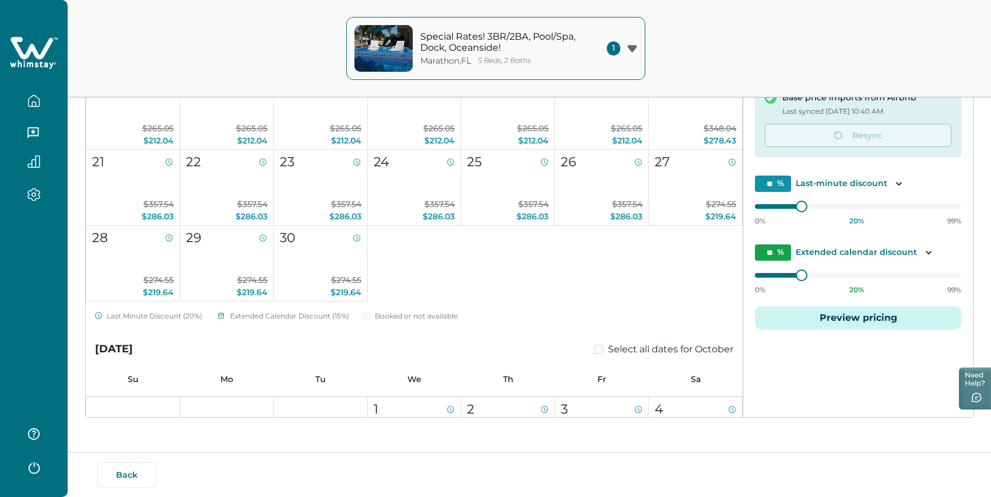
click at [775, 192] on input "**" at bounding box center [773, 184] width 36 height 16
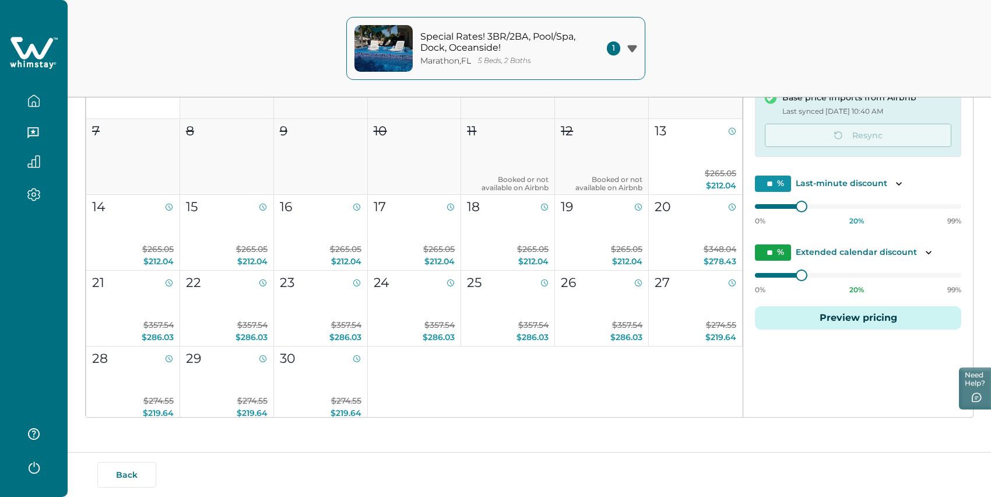
click at [777, 192] on input "**" at bounding box center [773, 184] width 36 height 16
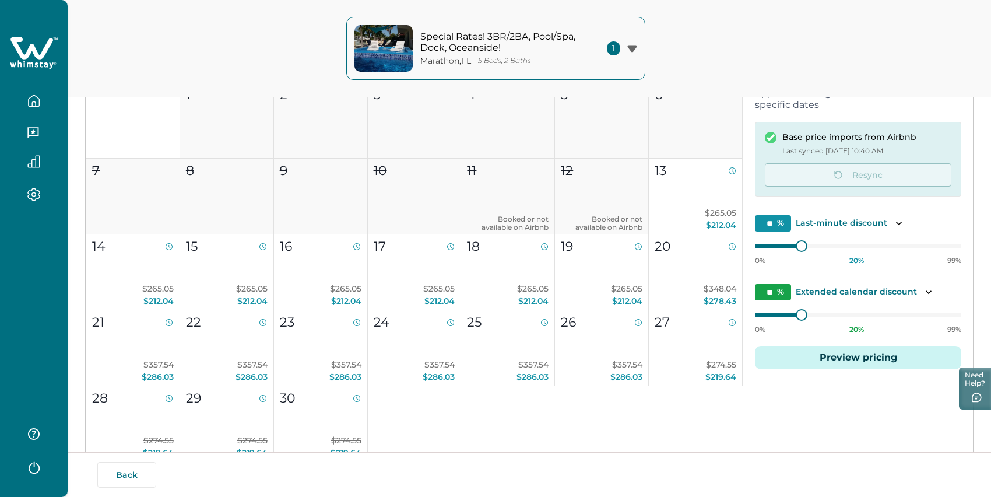
scroll to position [182, 0]
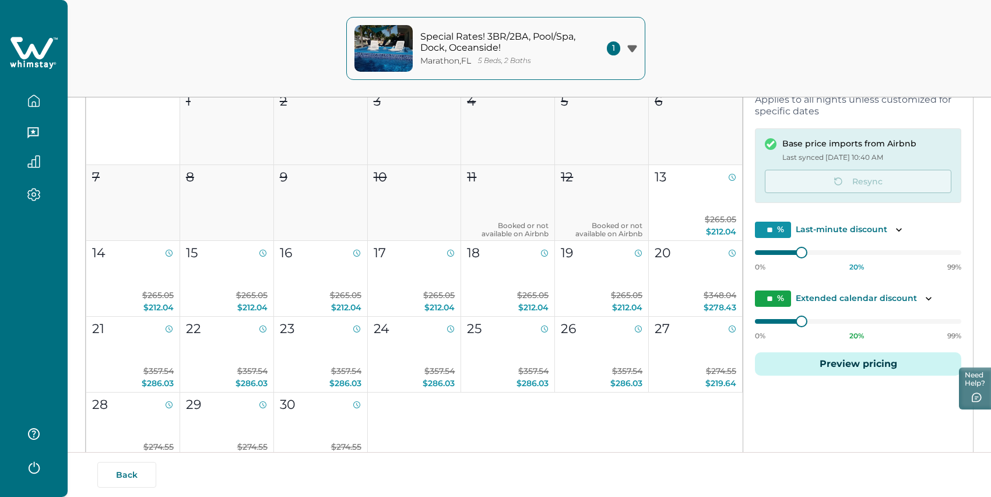
click at [791, 238] on input "**" at bounding box center [773, 230] width 36 height 16
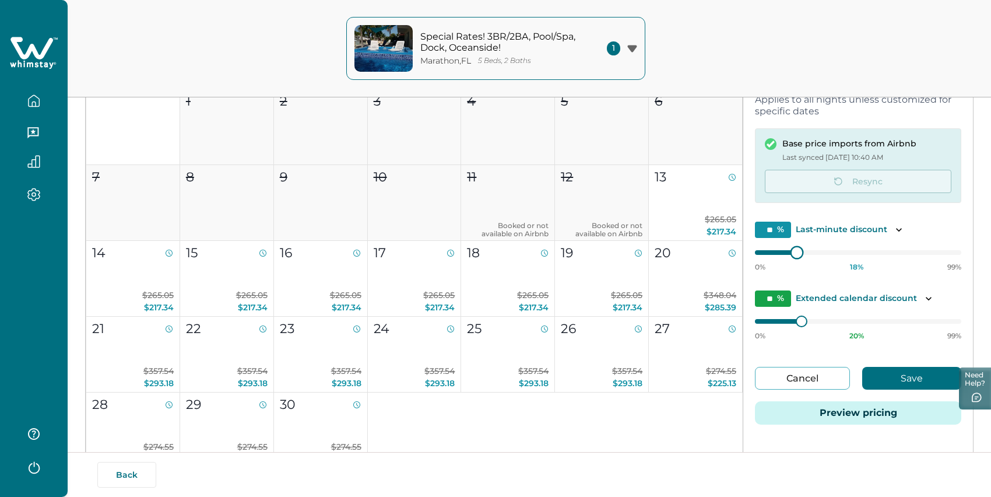
type input "**"
click at [787, 258] on div at bounding box center [790, 252] width 10 height 10
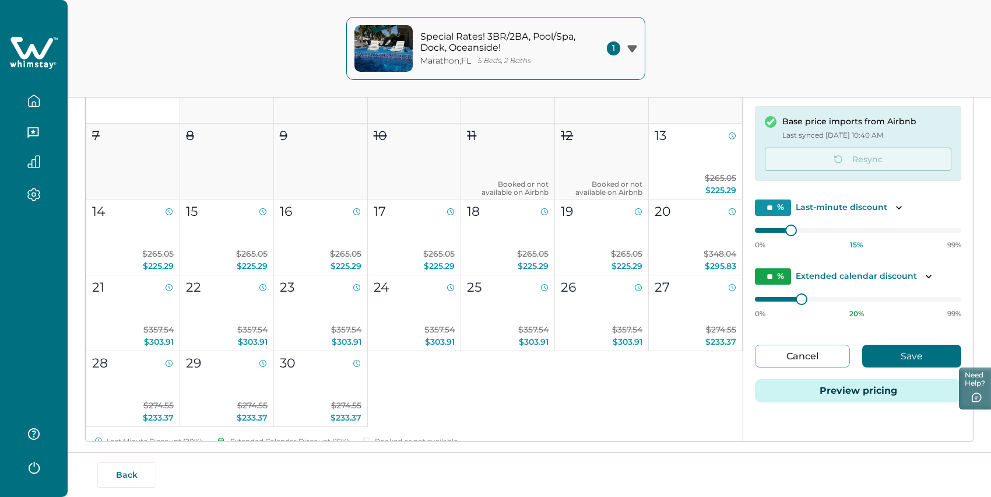
scroll to position [23, 0]
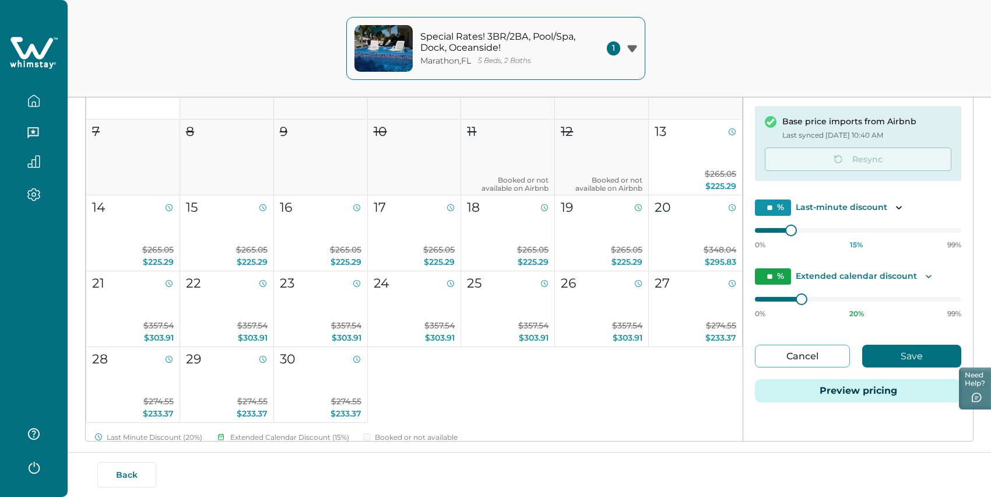
click at [931, 282] on icon "Toggle description" at bounding box center [929, 277] width 12 height 12
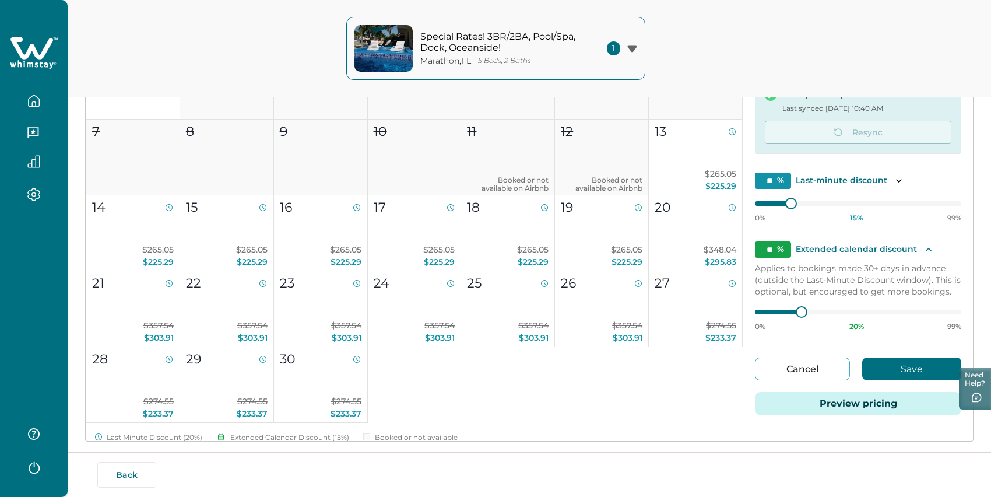
scroll to position [104, 0]
type input "*"
click at [748, 332] on div "Default price settings Applies to all nights unless customized for specific dat…" at bounding box center [858, 228] width 230 height 425
click at [894, 380] on button "Save" at bounding box center [911, 368] width 99 height 23
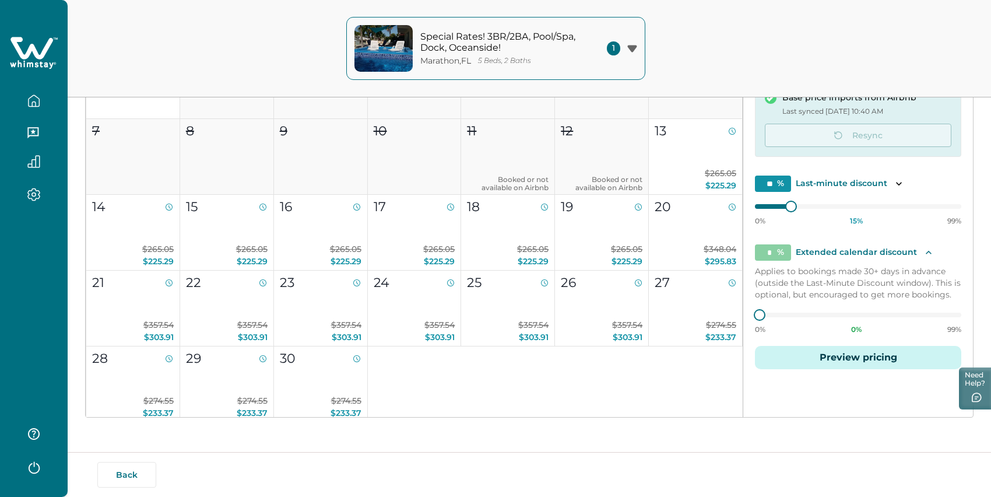
scroll to position [0, 0]
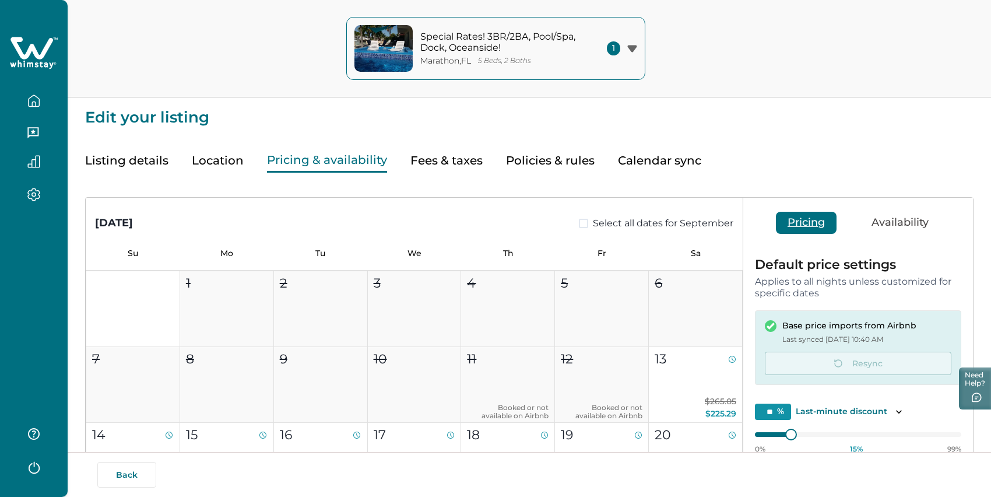
click at [45, 113] on button "button" at bounding box center [33, 100] width 49 height 23
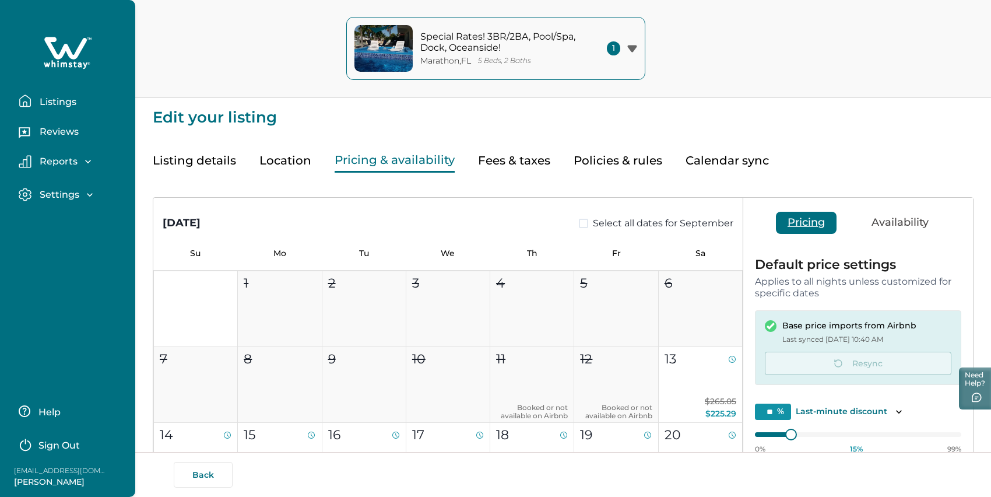
click at [64, 108] on p "Listings" at bounding box center [56, 102] width 40 height 12
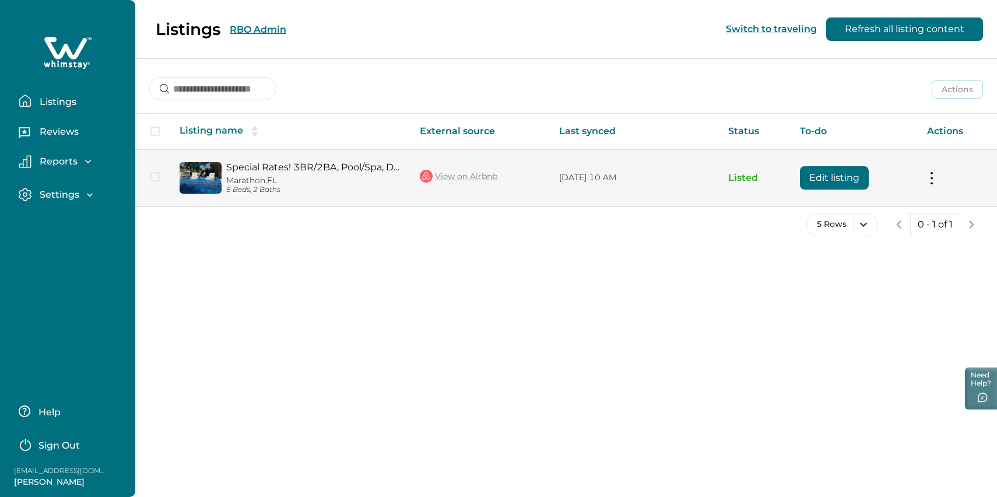
click at [844, 190] on button "Edit listing" at bounding box center [834, 177] width 69 height 23
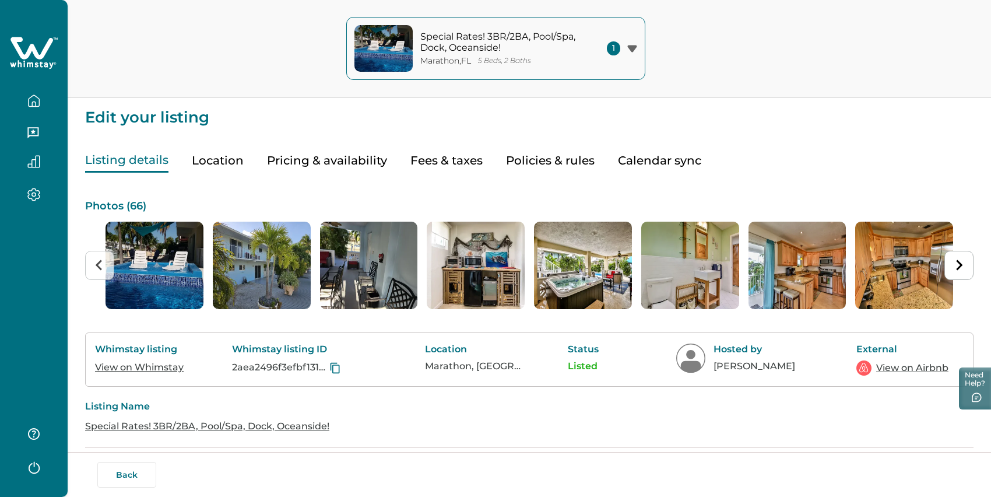
scroll to position [45, 0]
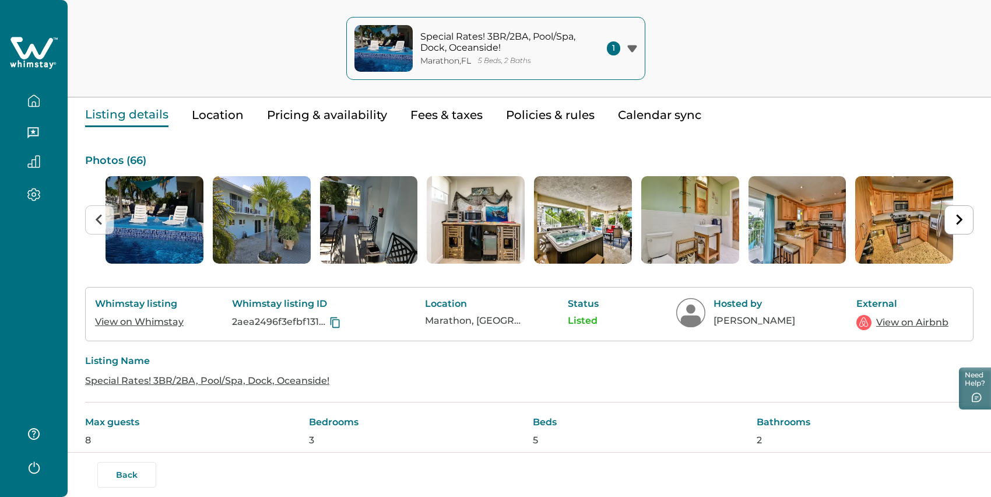
click at [341, 125] on button "Pricing & availability" at bounding box center [327, 115] width 120 height 24
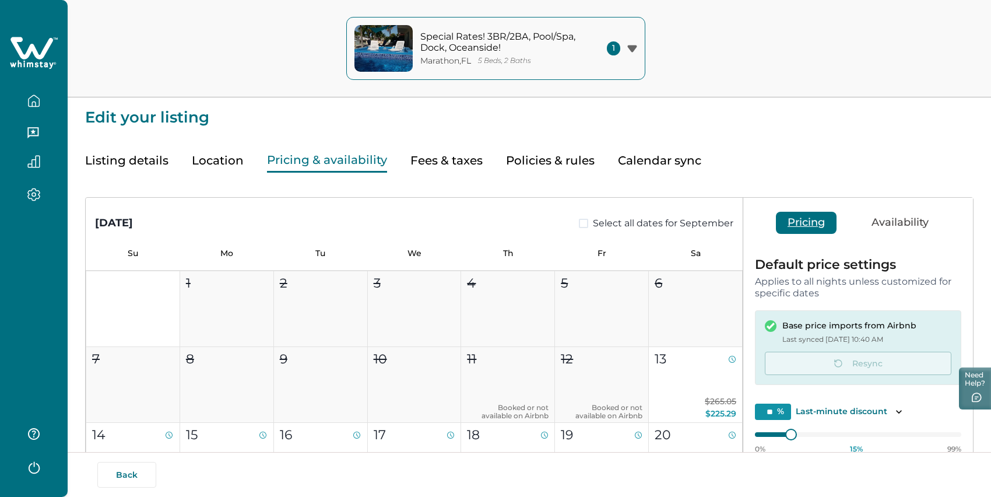
click at [28, 142] on button "button" at bounding box center [33, 133] width 49 height 23
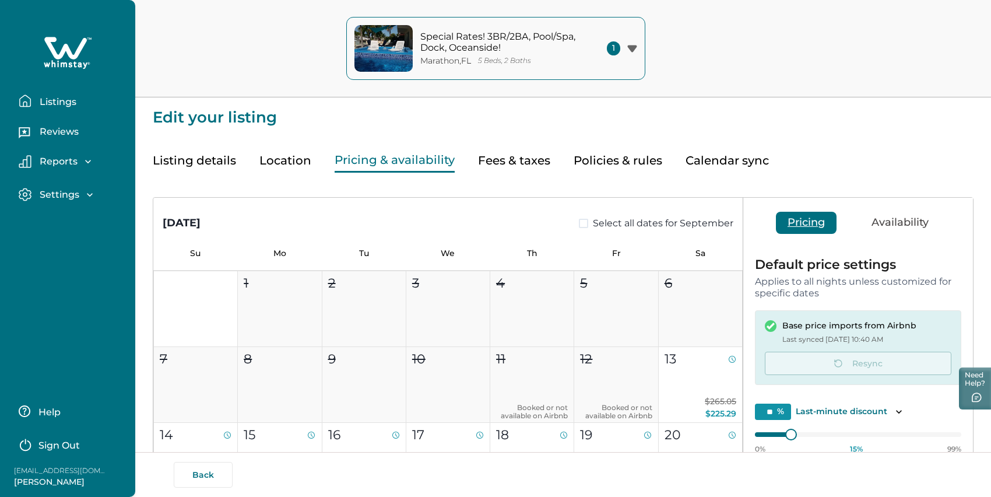
click at [67, 108] on p "Listings" at bounding box center [56, 102] width 40 height 12
